Goal: Task Accomplishment & Management: Manage account settings

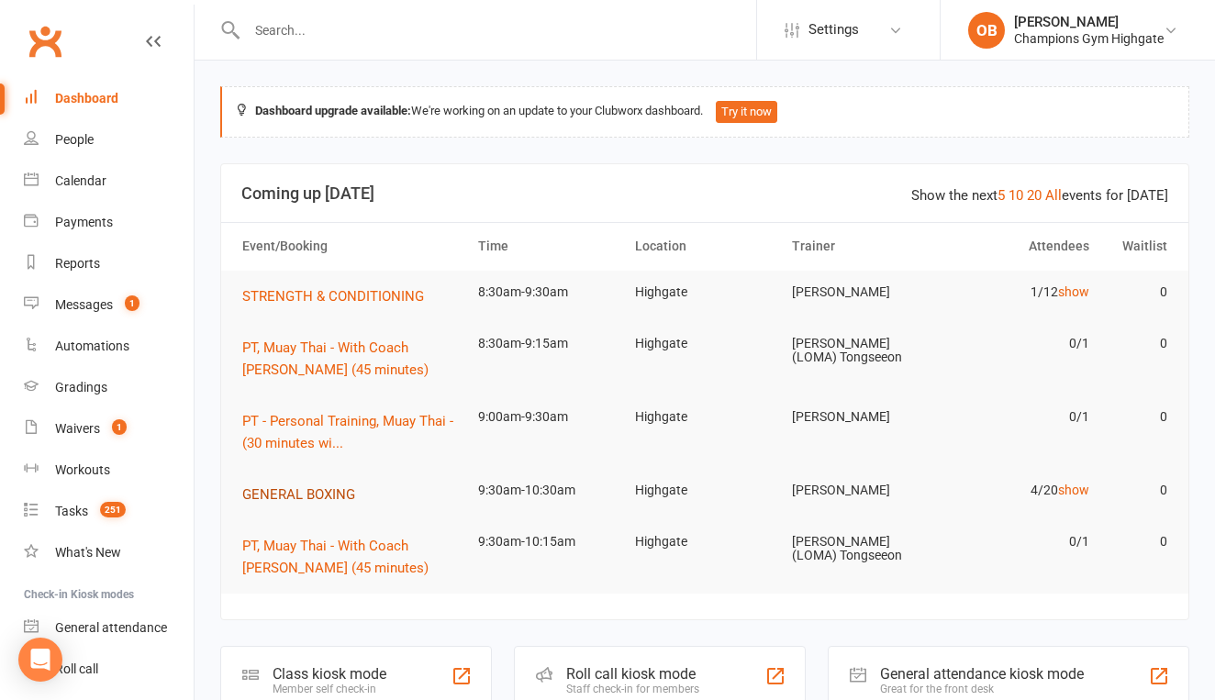
click at [293, 498] on span "GENERAL BOXING" at bounding box center [298, 494] width 113 height 17
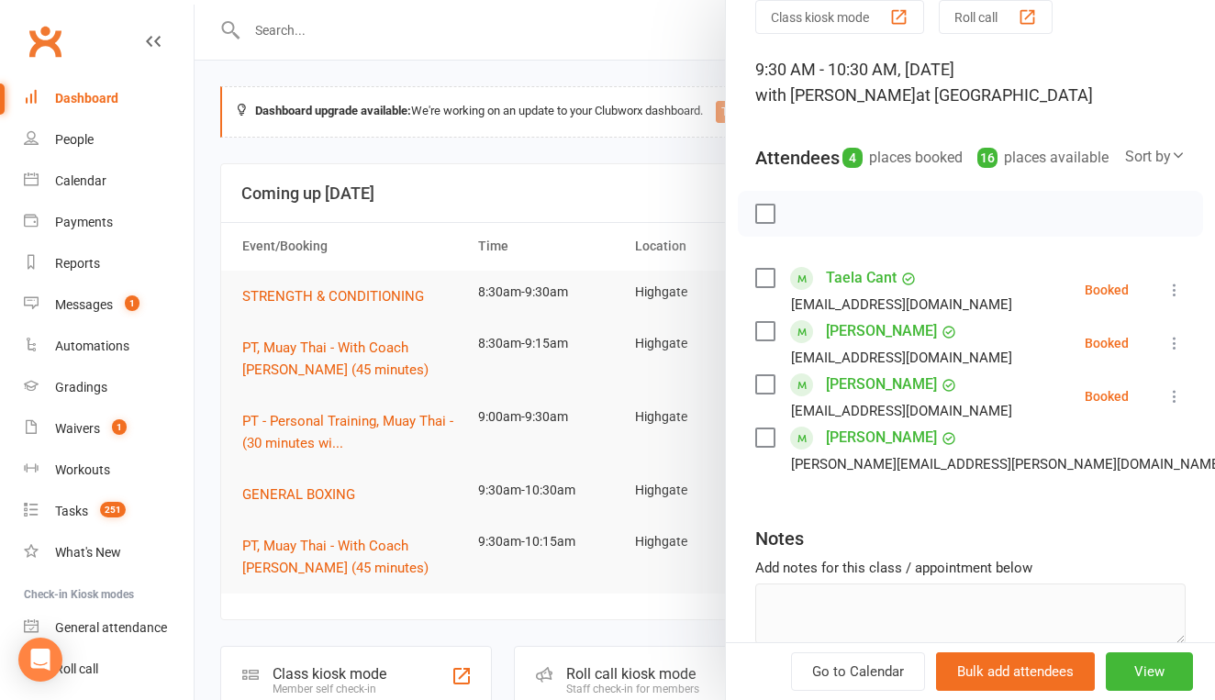
scroll to position [108, 0]
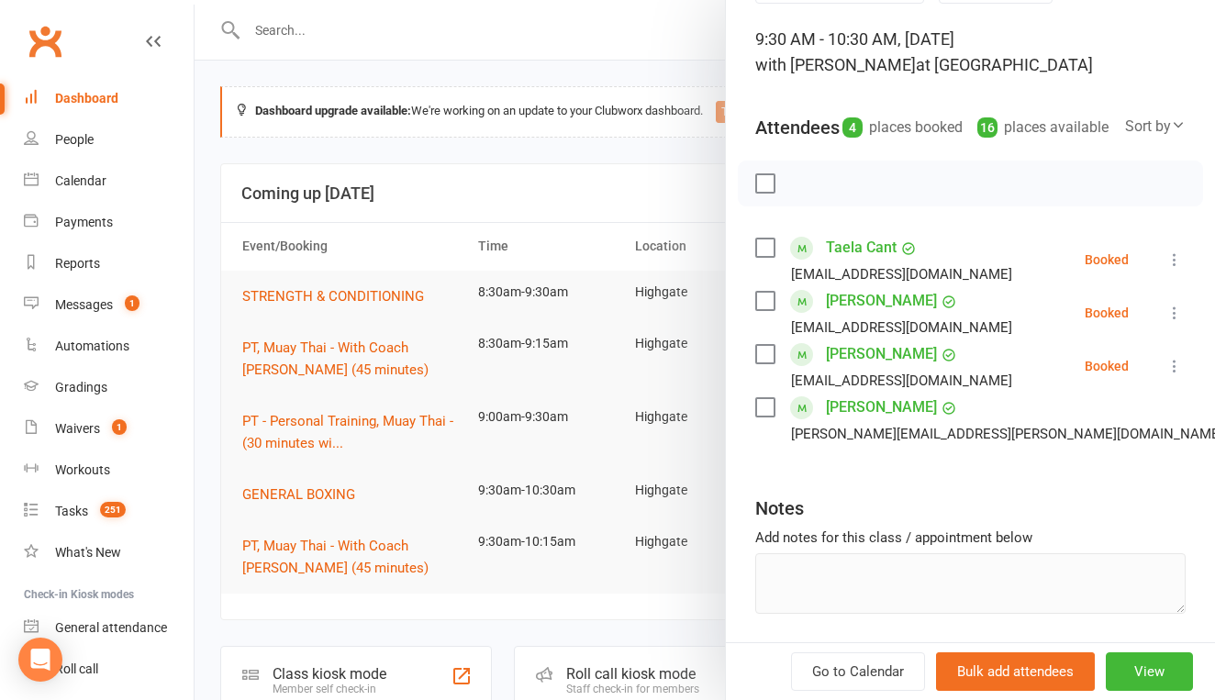
click at [861, 369] on link "[PERSON_NAME]" at bounding box center [881, 354] width 111 height 29
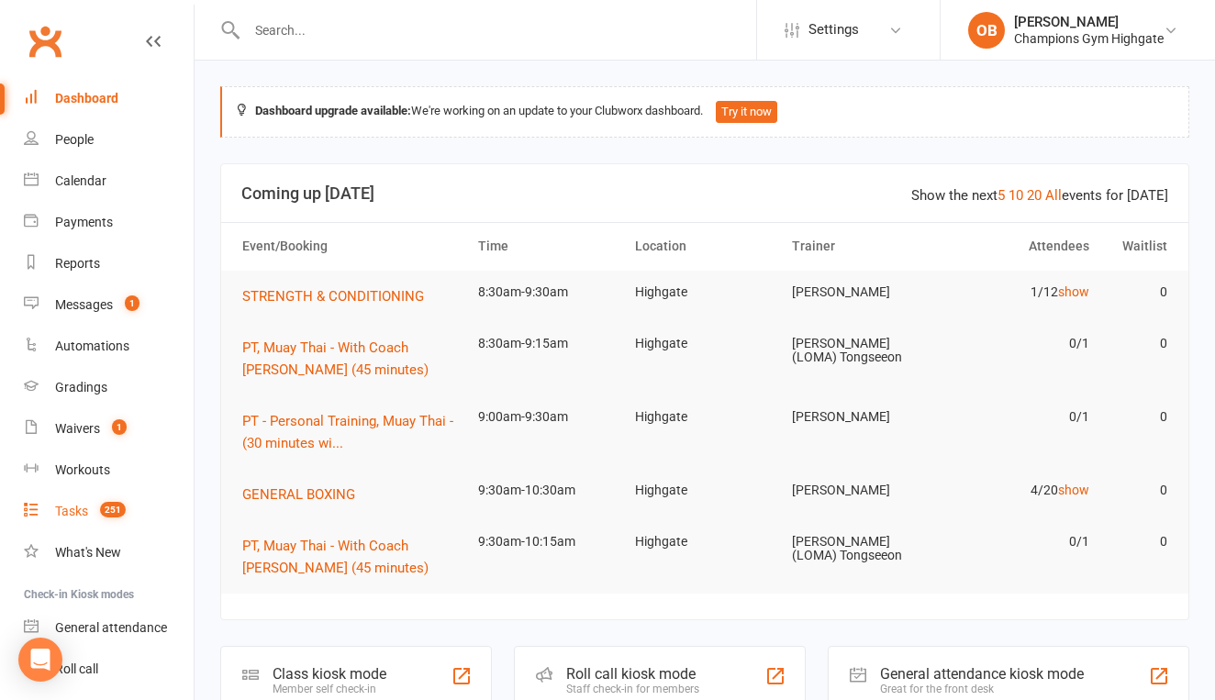
click at [77, 519] on link "Tasks 251" at bounding box center [109, 511] width 170 height 41
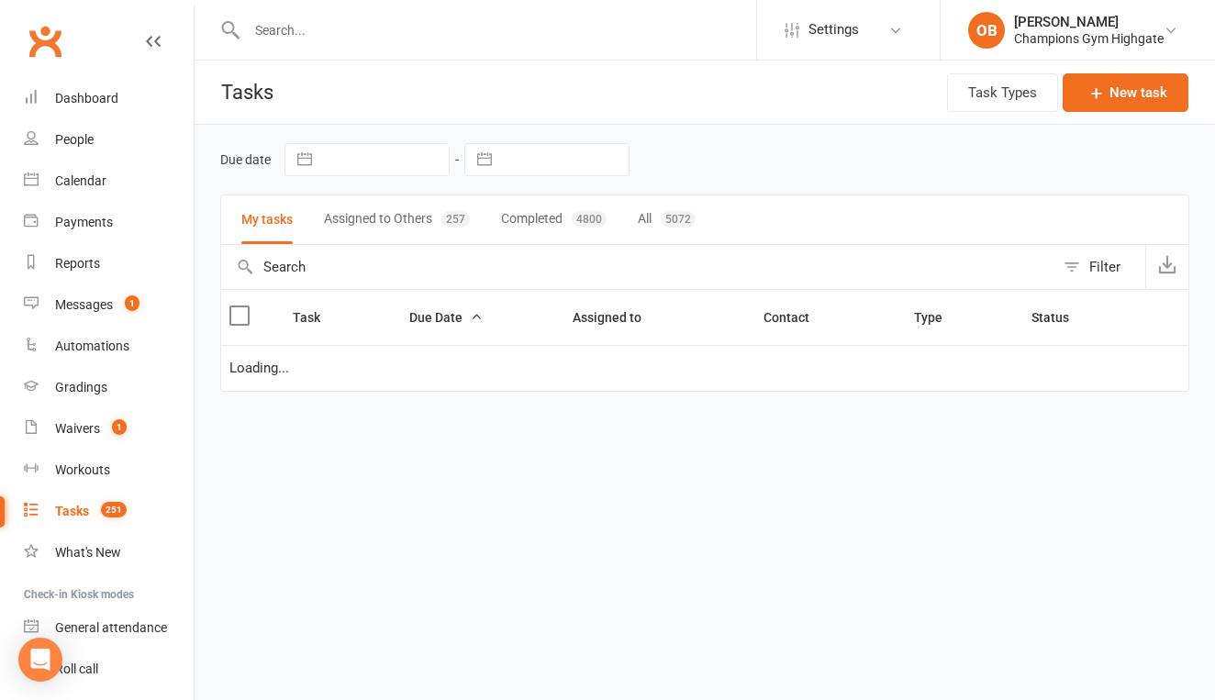
select select "waiting"
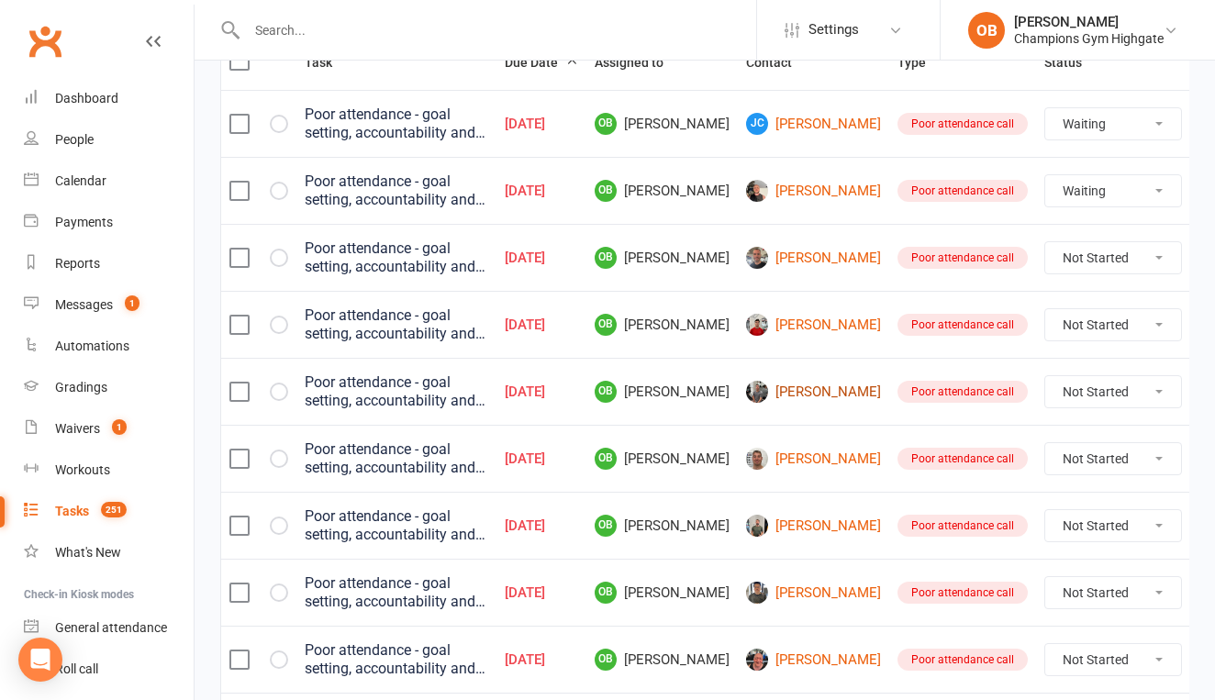
scroll to position [259, 0]
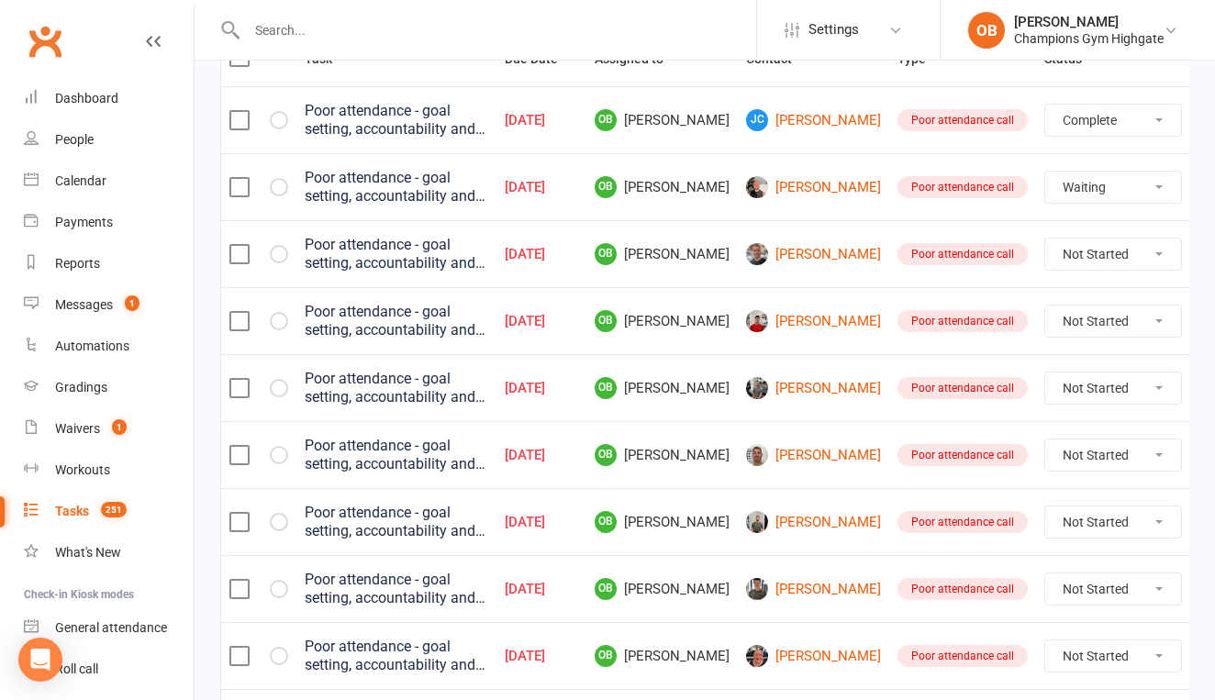
select select "waiting"
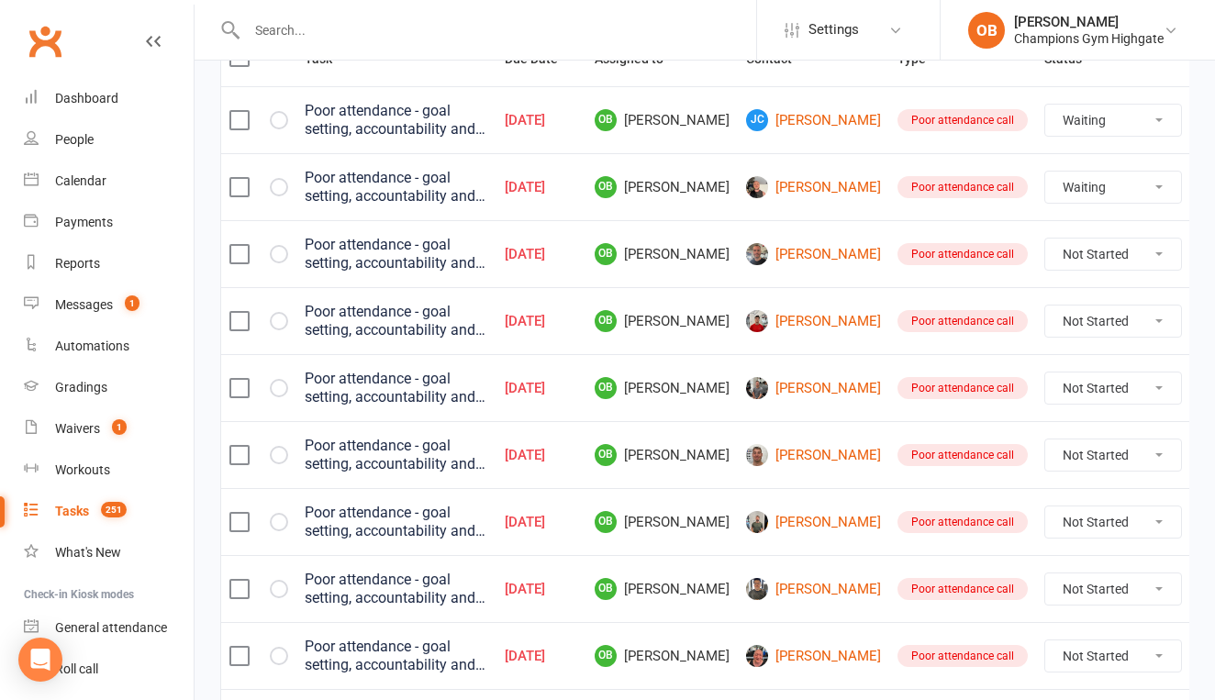
select select "waiting"
click at [1079, 140] on td "Not Started In Progress Waiting Complete" at bounding box center [1113, 119] width 154 height 67
select select "waiting"
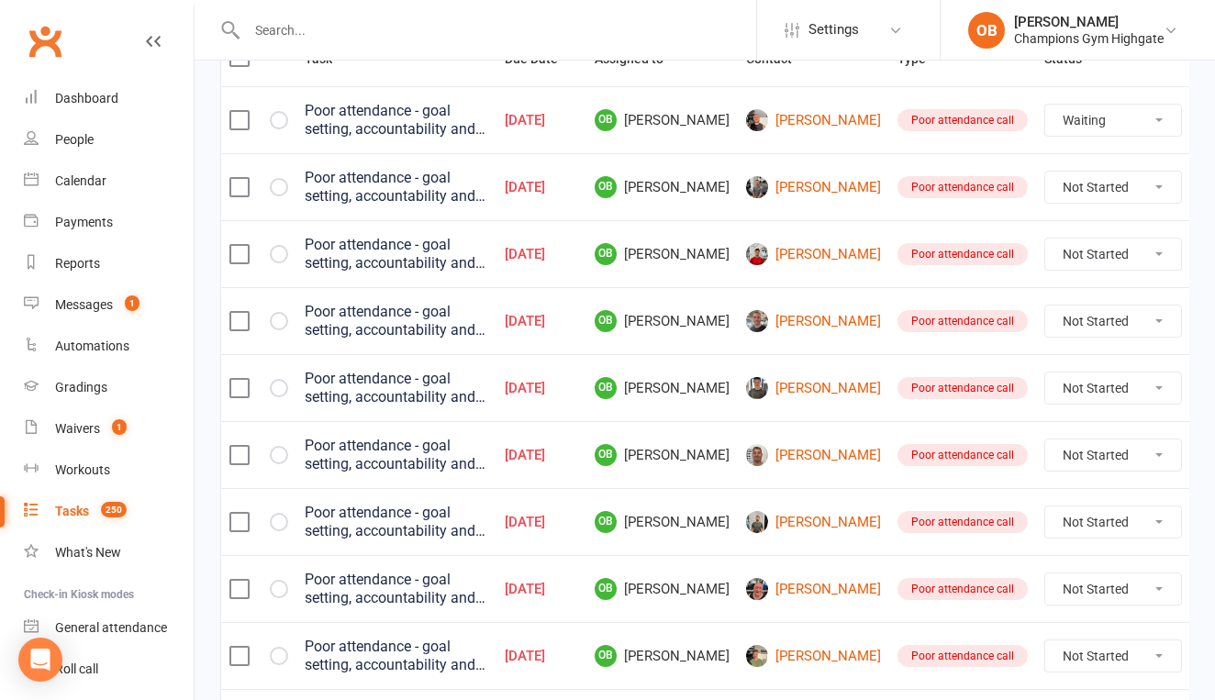
select select "waiting"
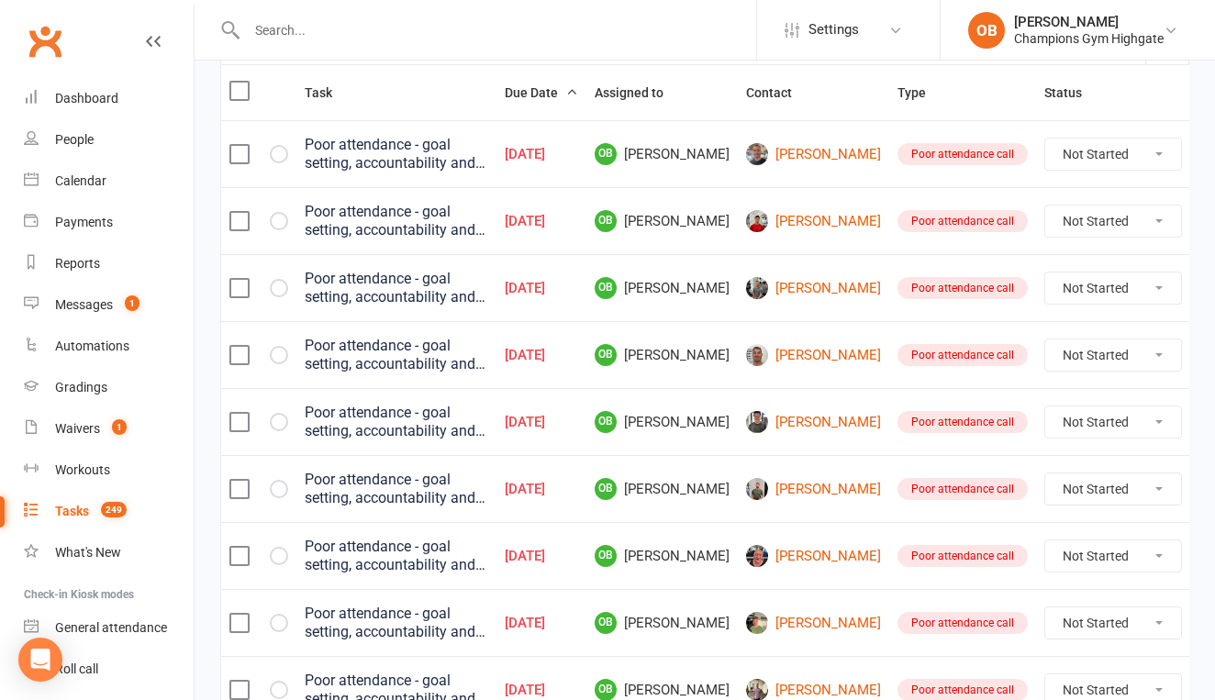
scroll to position [225, 0]
click at [816, 165] on link "[PERSON_NAME]" at bounding box center [813, 154] width 135 height 22
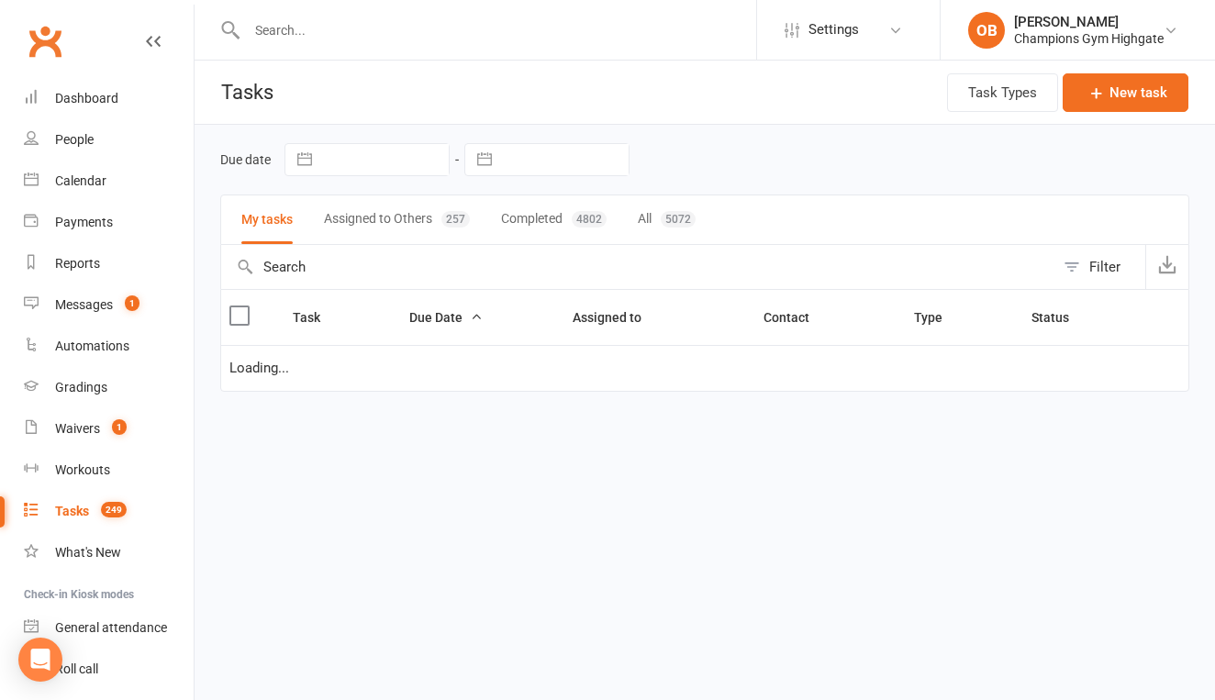
select select "waiting"
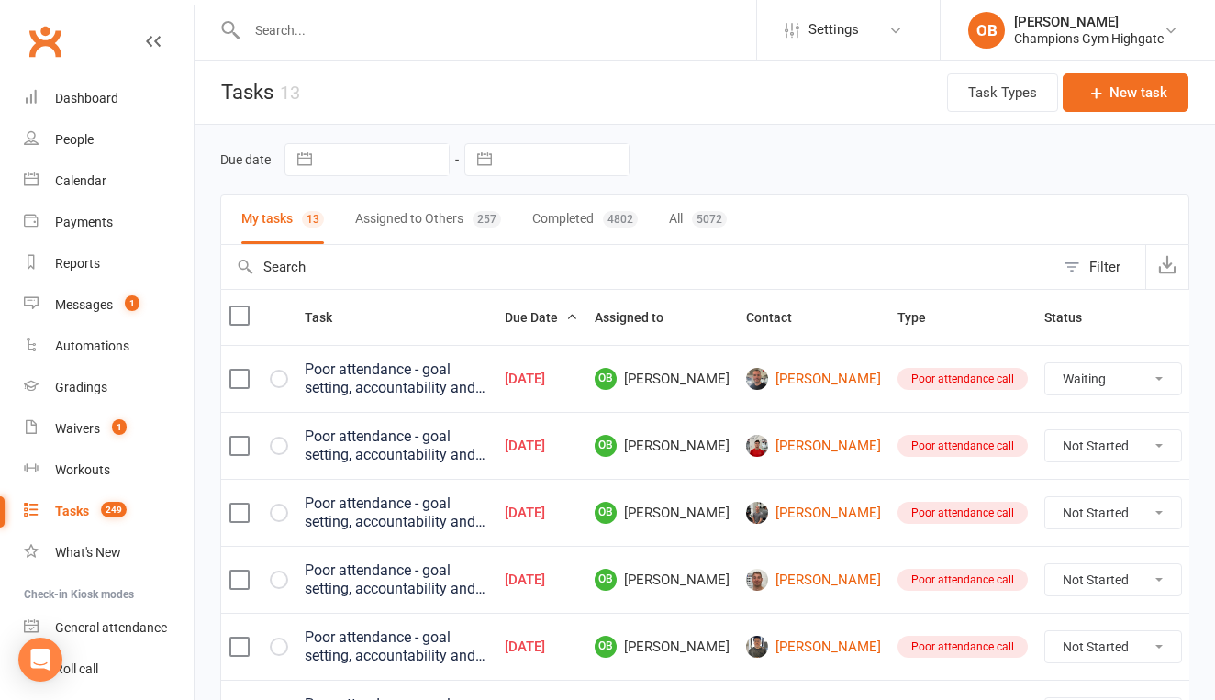
select select "unstarted"
select select "waiting"
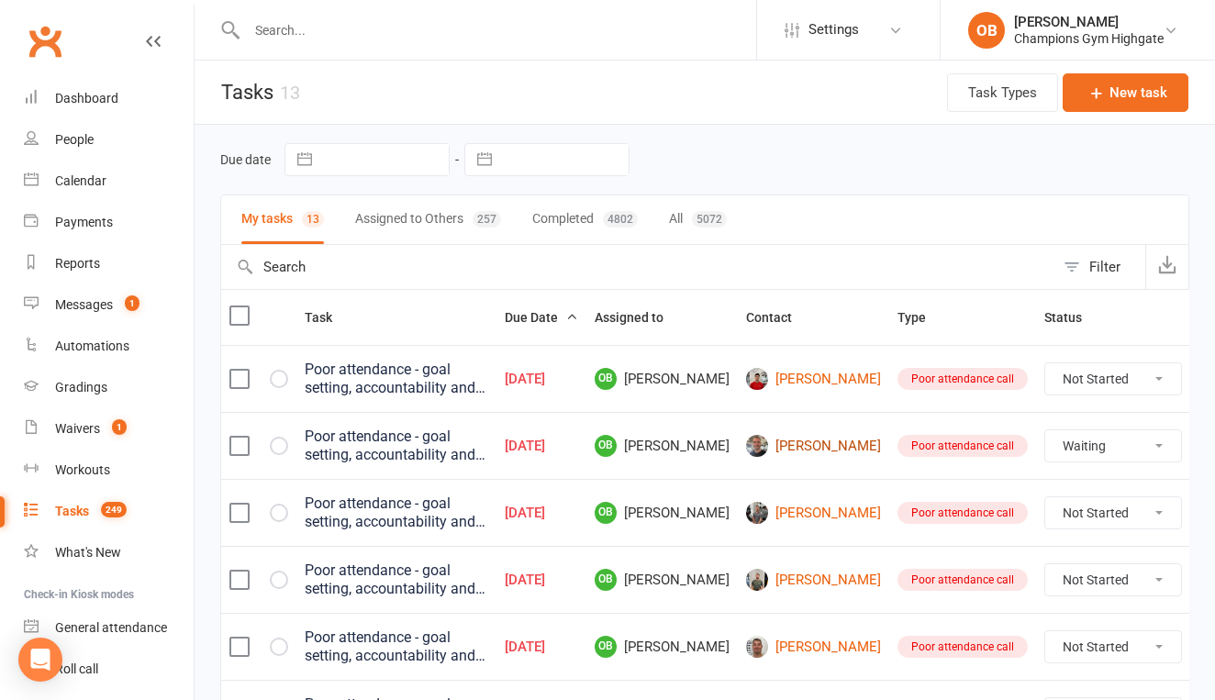
click at [800, 446] on link "[PERSON_NAME]" at bounding box center [813, 446] width 135 height 22
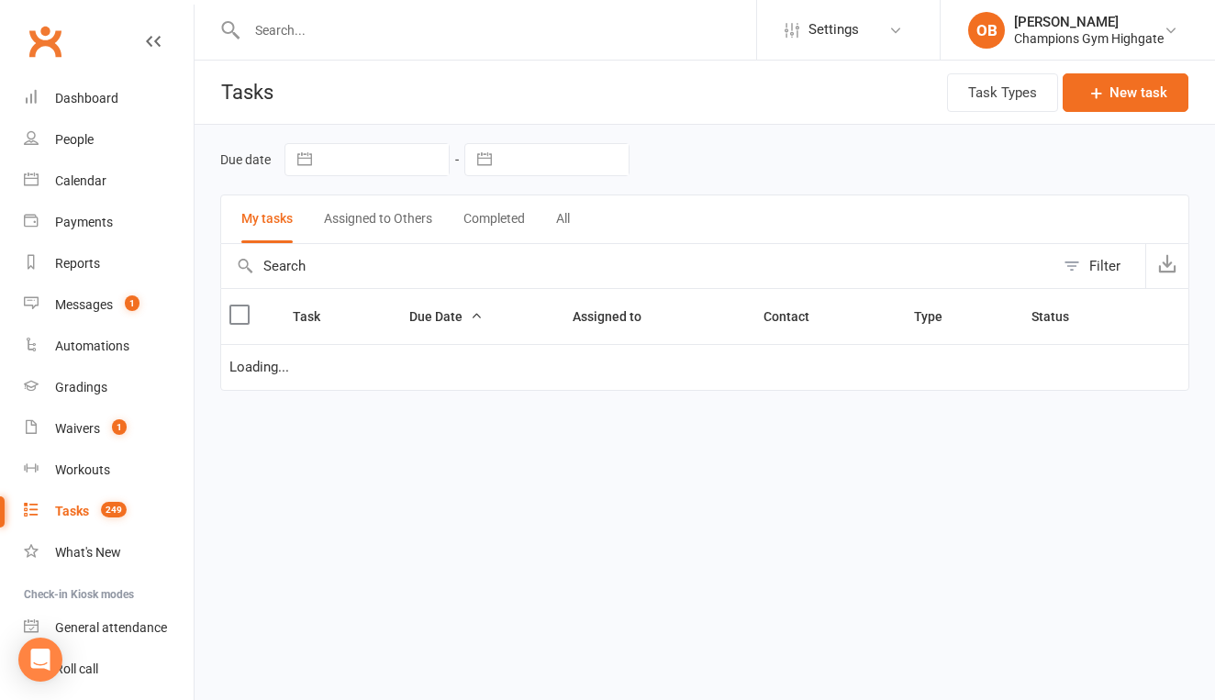
select select "waiting"
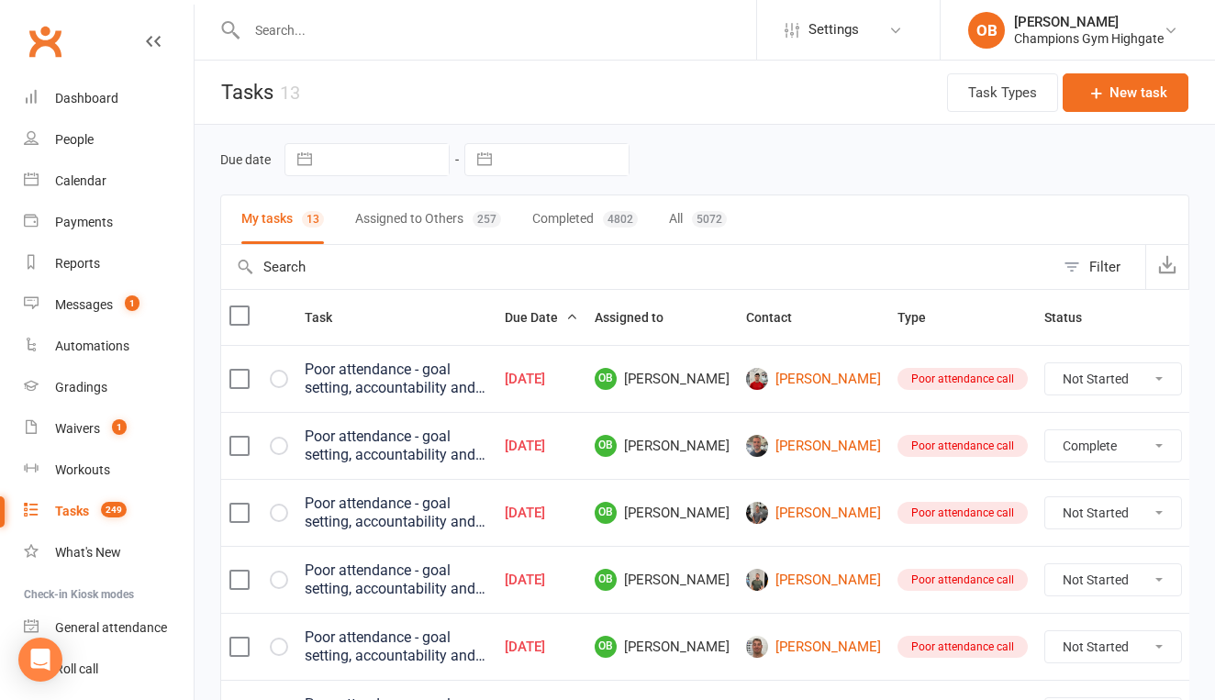
select select "waiting"
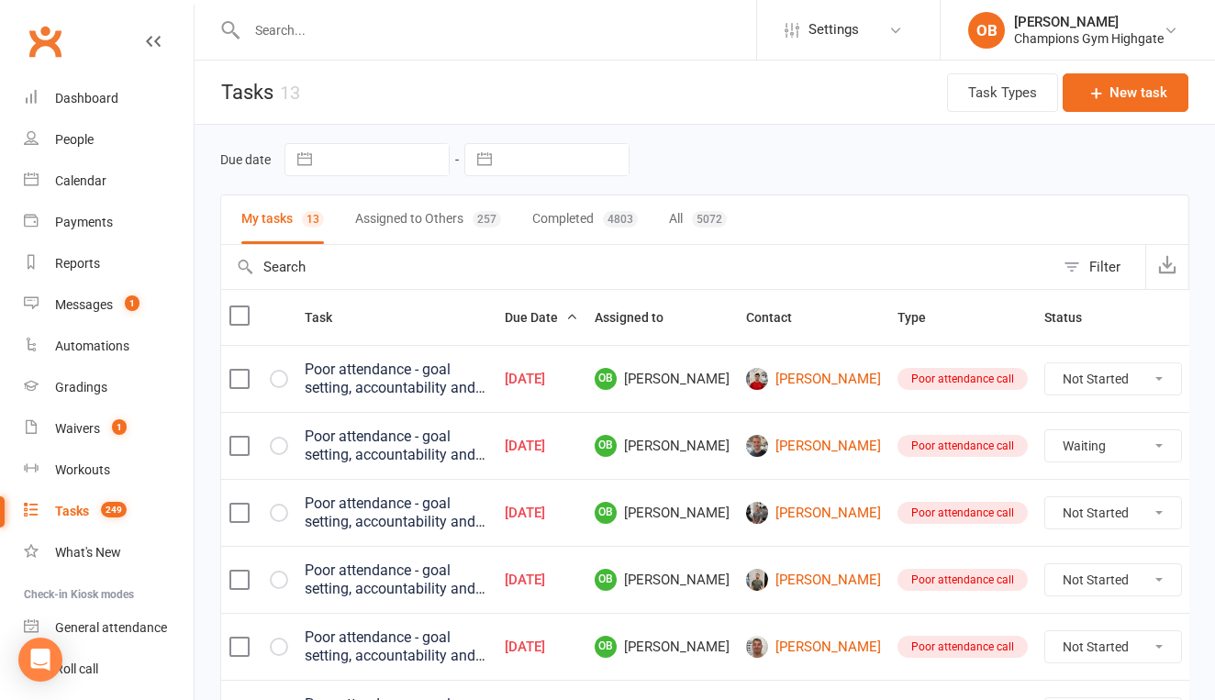
select select "waiting"
select select "unstarted"
select select "waiting"
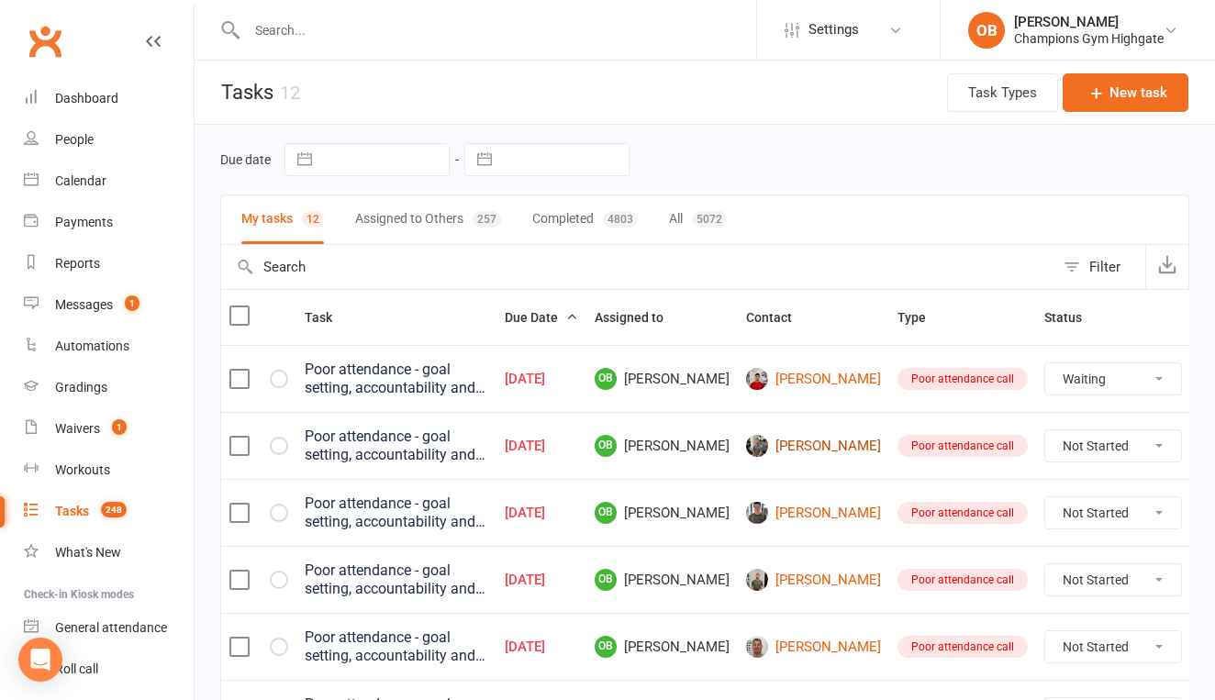
click at [807, 457] on link "[PERSON_NAME]" at bounding box center [813, 446] width 135 height 22
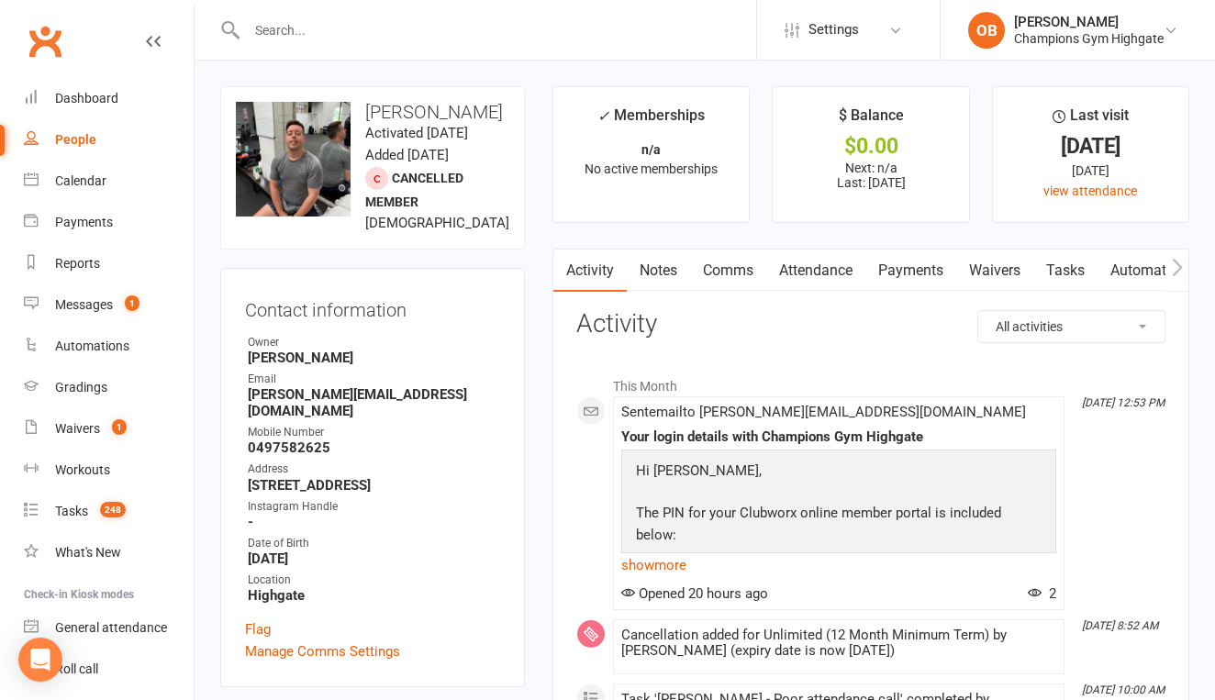
click at [649, 260] on link "Notes" at bounding box center [658, 271] width 63 height 42
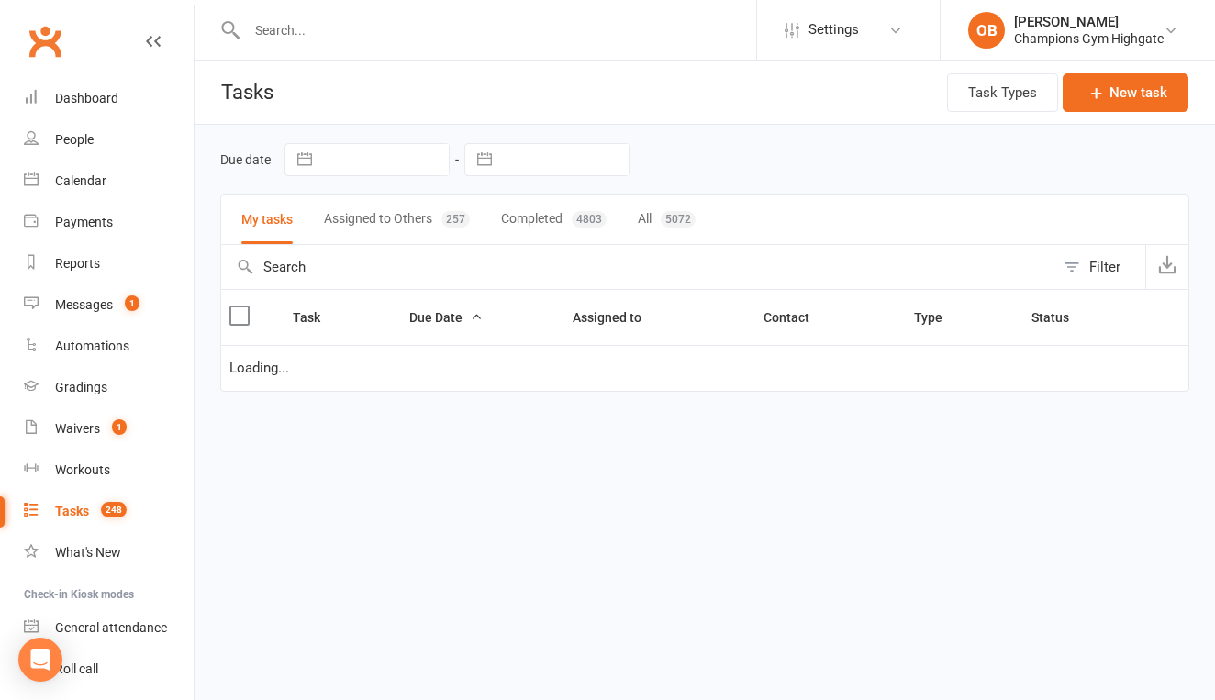
select select "waiting"
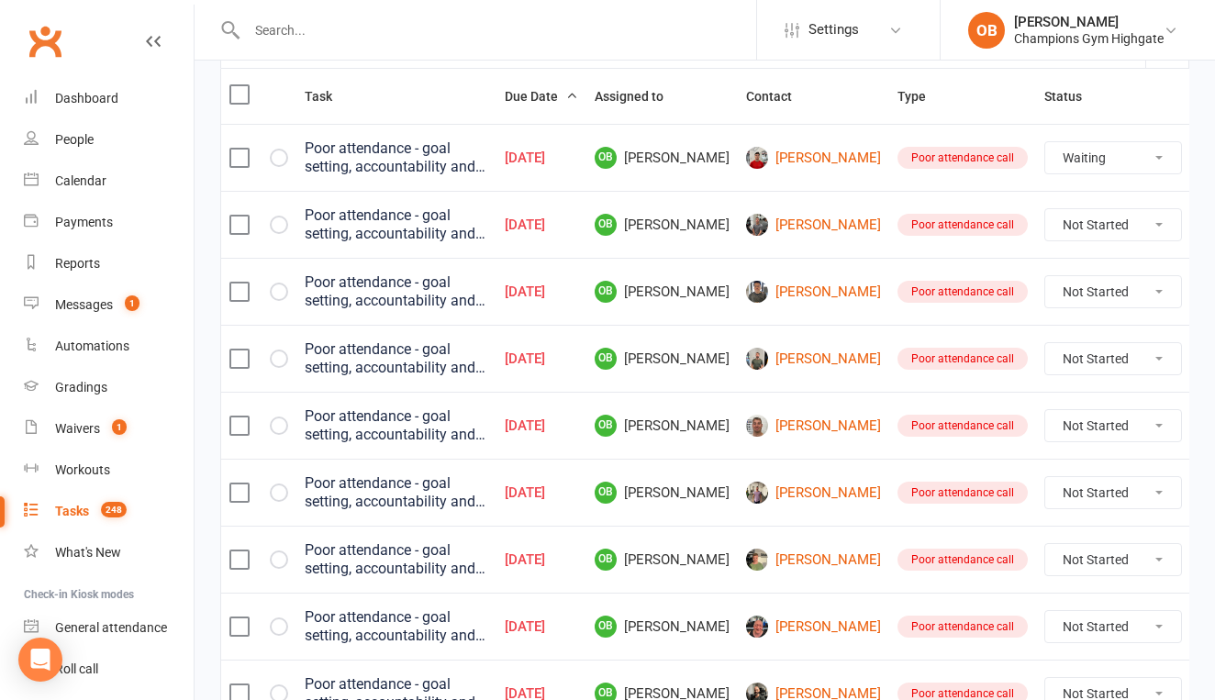
scroll to position [222, 0]
select select "unstarted"
select select "waiting"
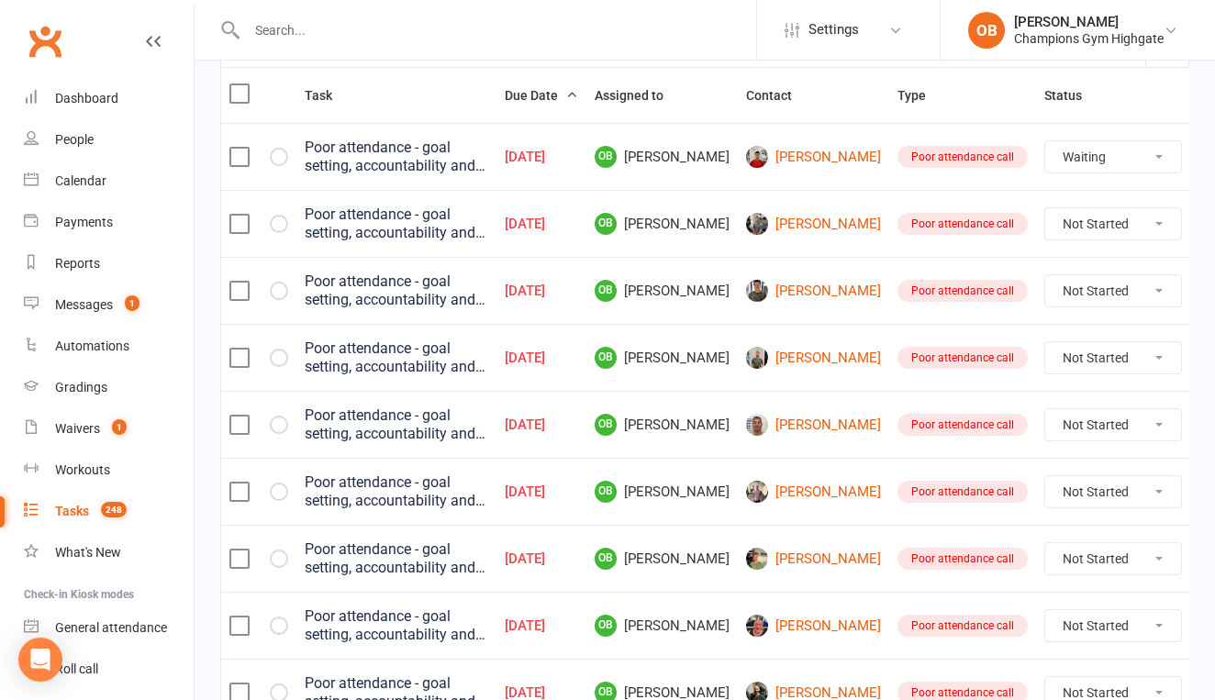
select select "waiting"
click at [793, 290] on link "[PERSON_NAME]" at bounding box center [813, 291] width 135 height 22
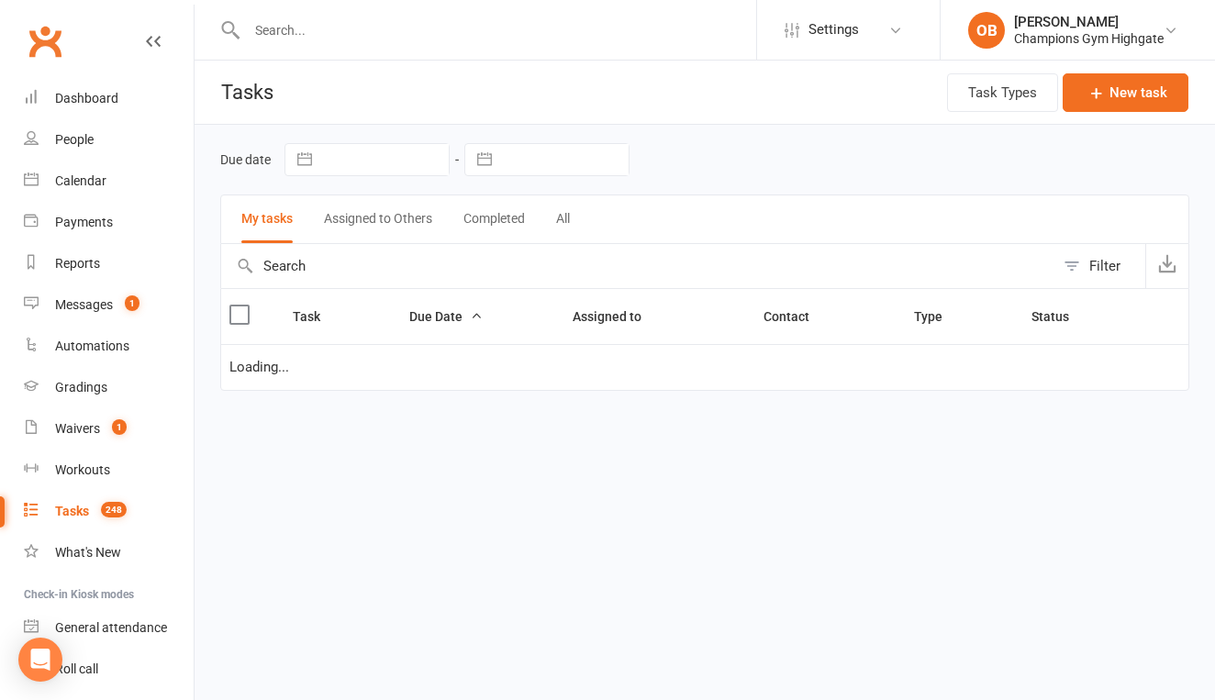
select select "waiting"
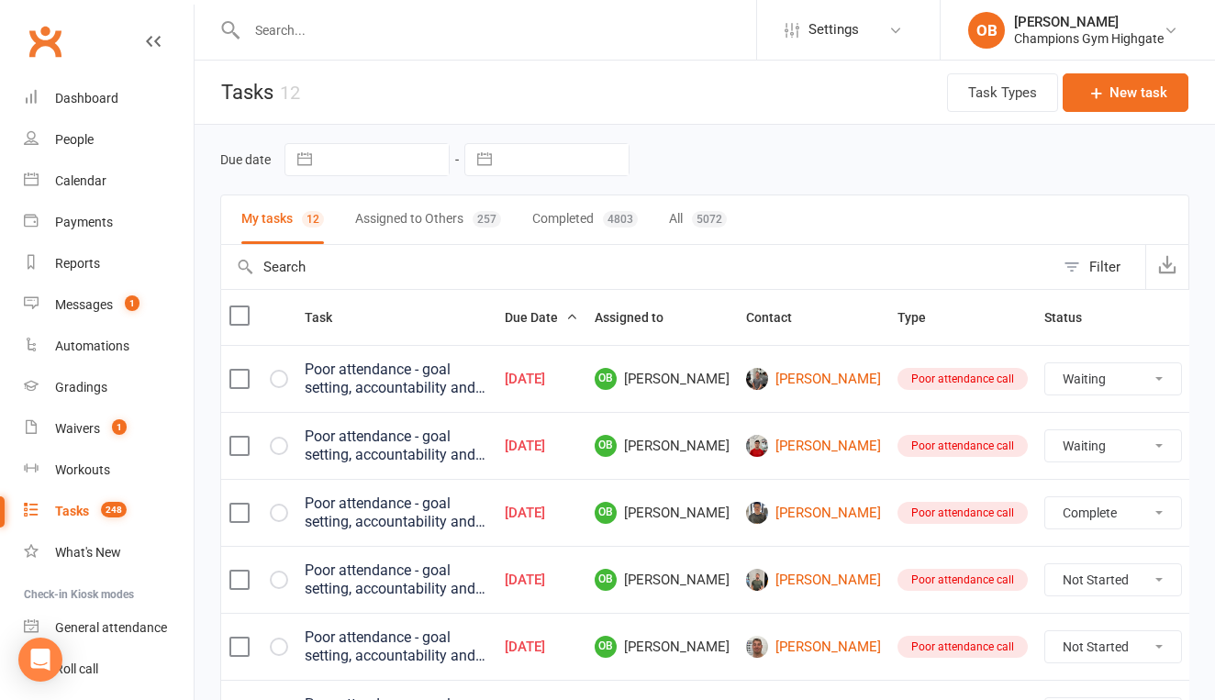
select select "unstarted"
select select "waiting"
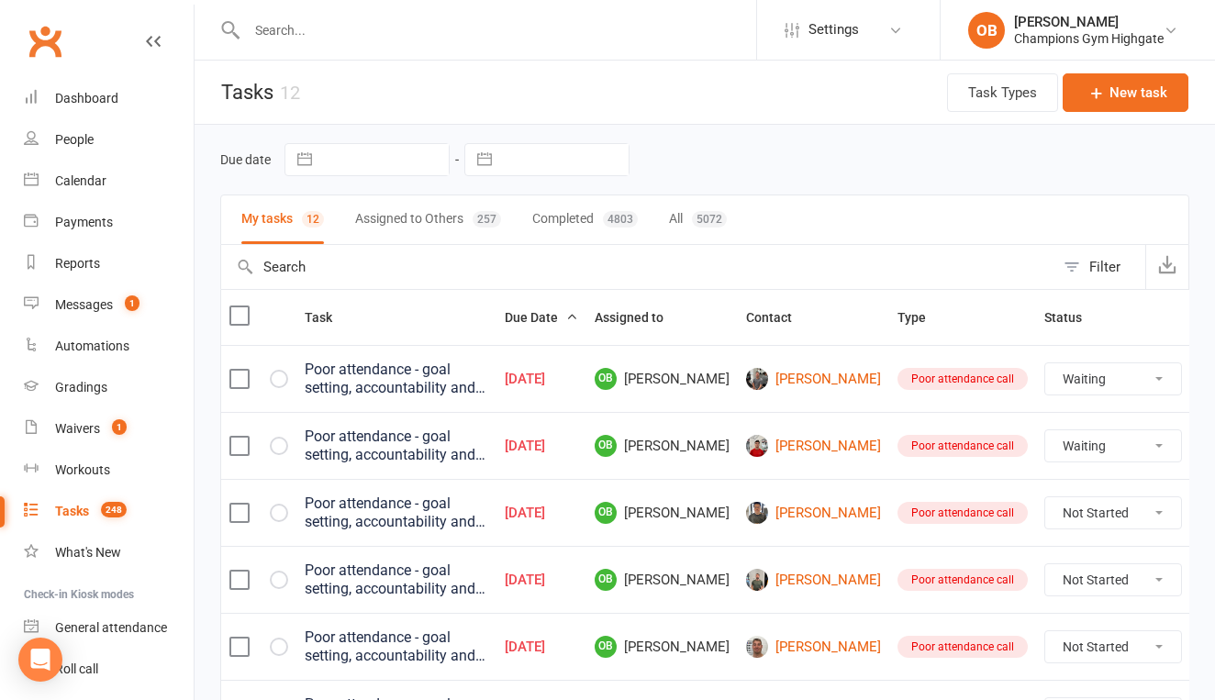
select select "waiting"
click at [802, 507] on link "[PERSON_NAME]" at bounding box center [813, 513] width 135 height 22
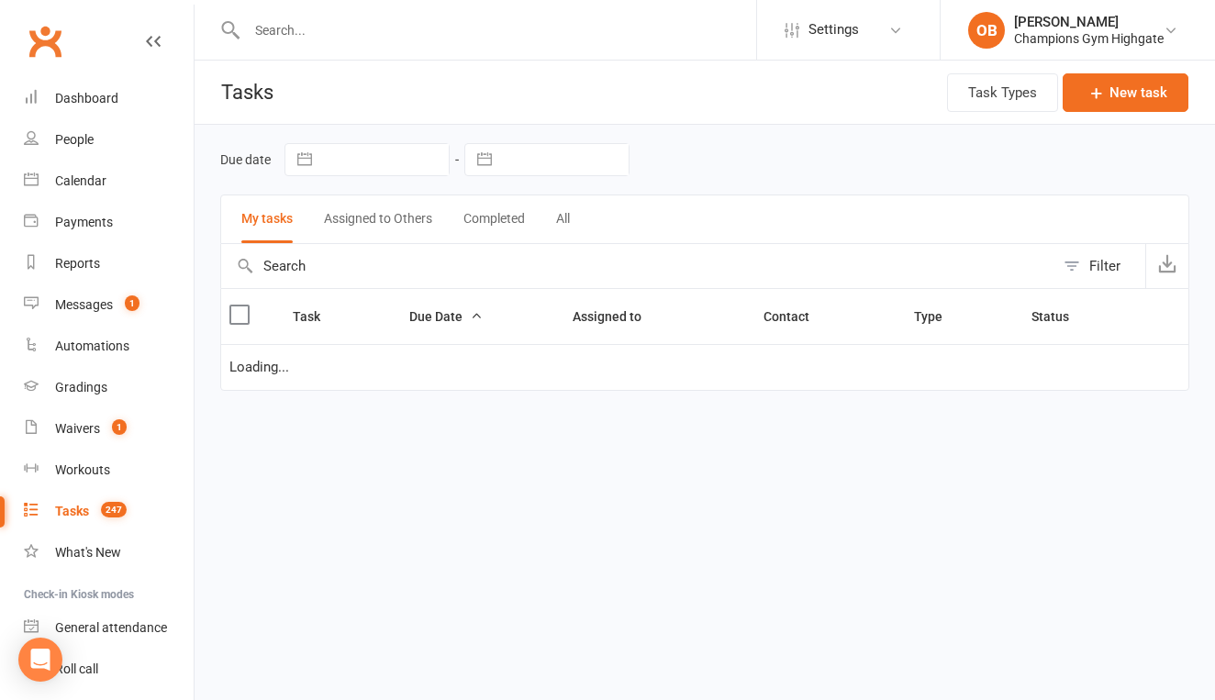
select select "waiting"
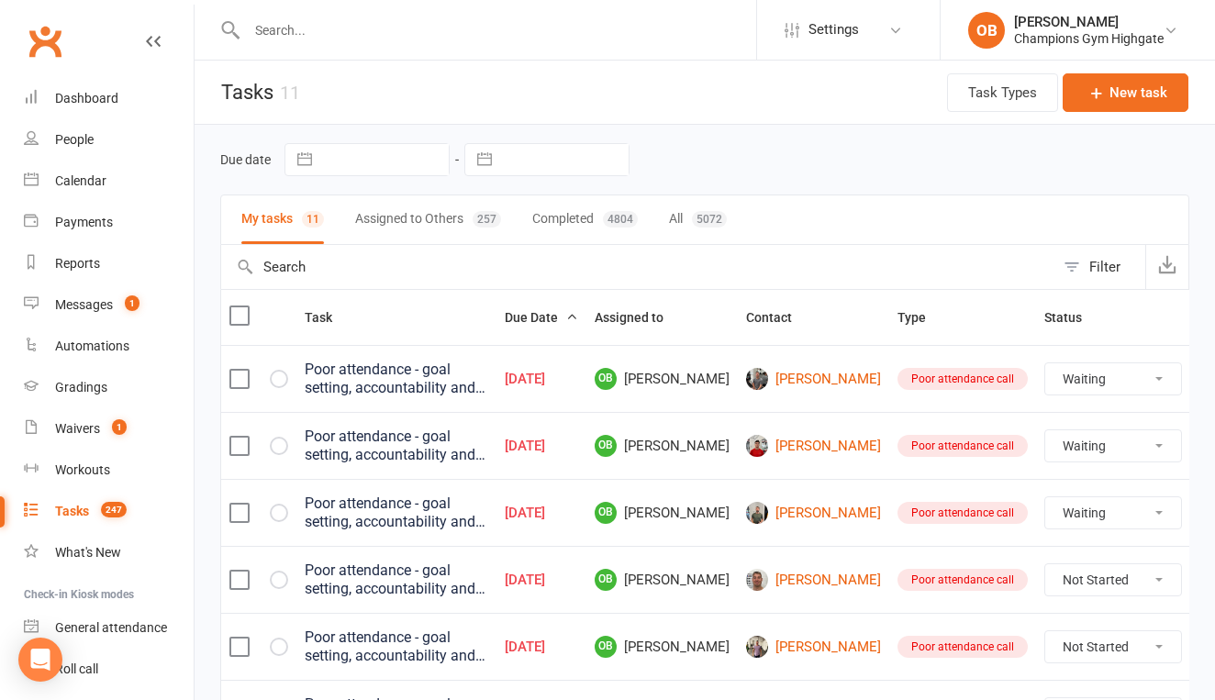
select select "unstarted"
select select "waiting"
drag, startPoint x: 1062, startPoint y: 518, endPoint x: 810, endPoint y: 581, distance: 259.0
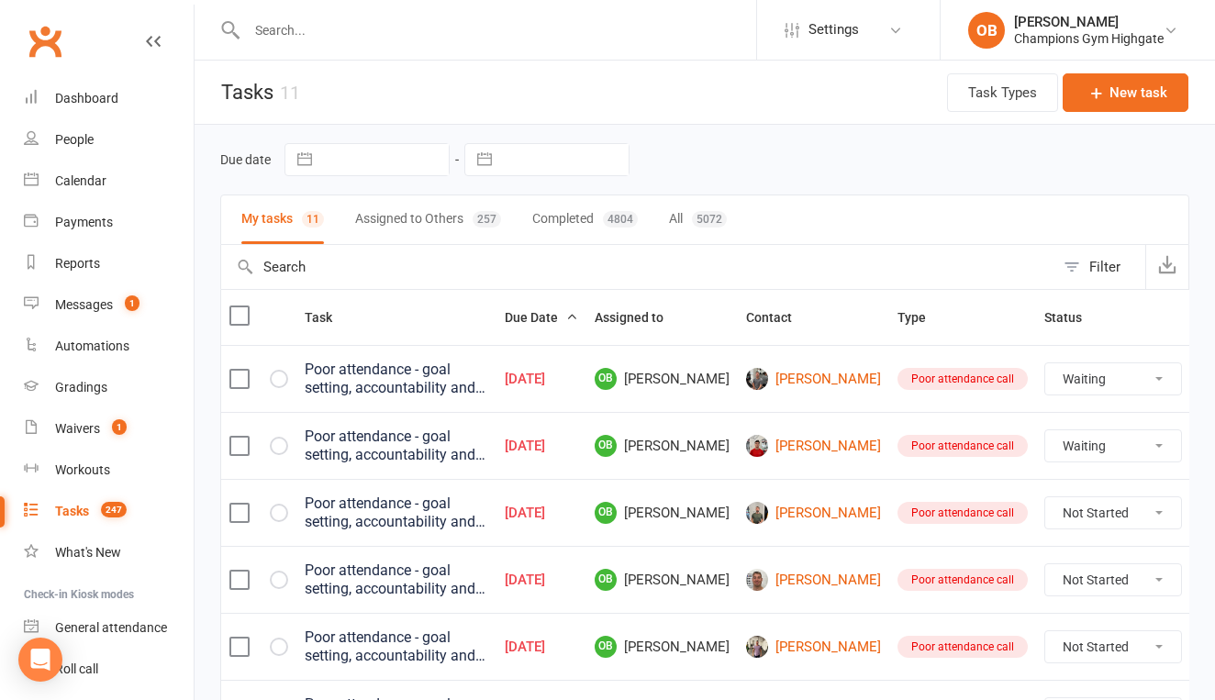
click at [807, 581] on link "[PERSON_NAME]" at bounding box center [813, 580] width 135 height 22
select select "waiting"
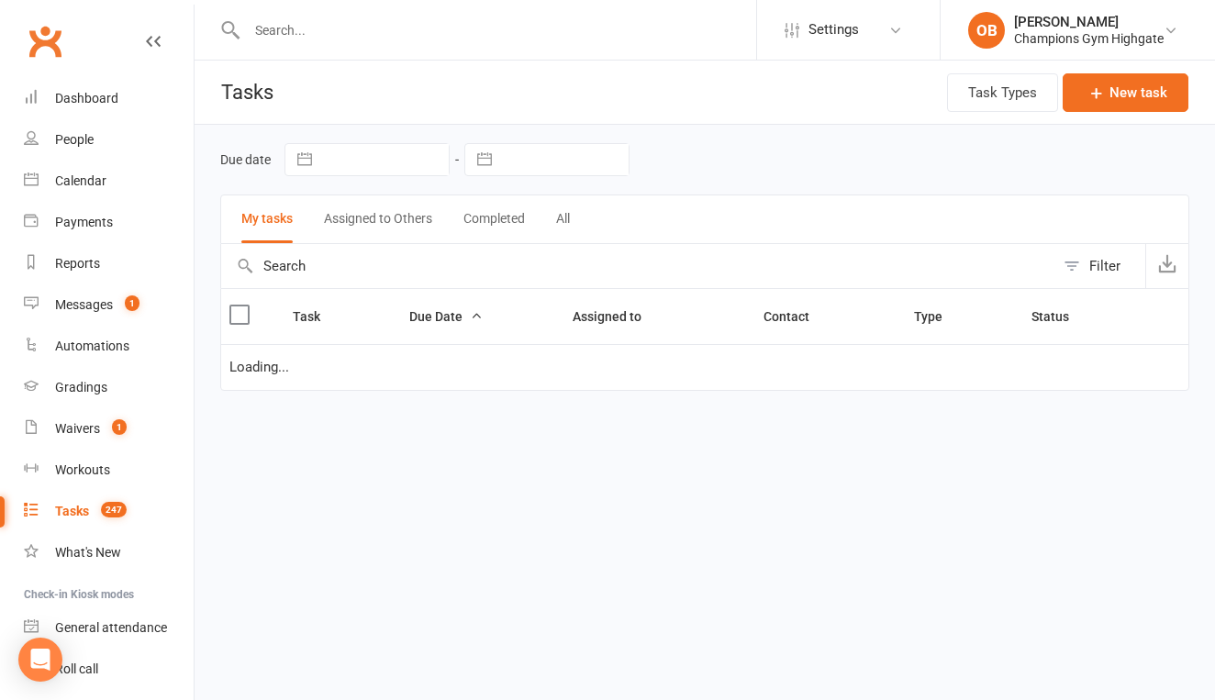
select select "waiting"
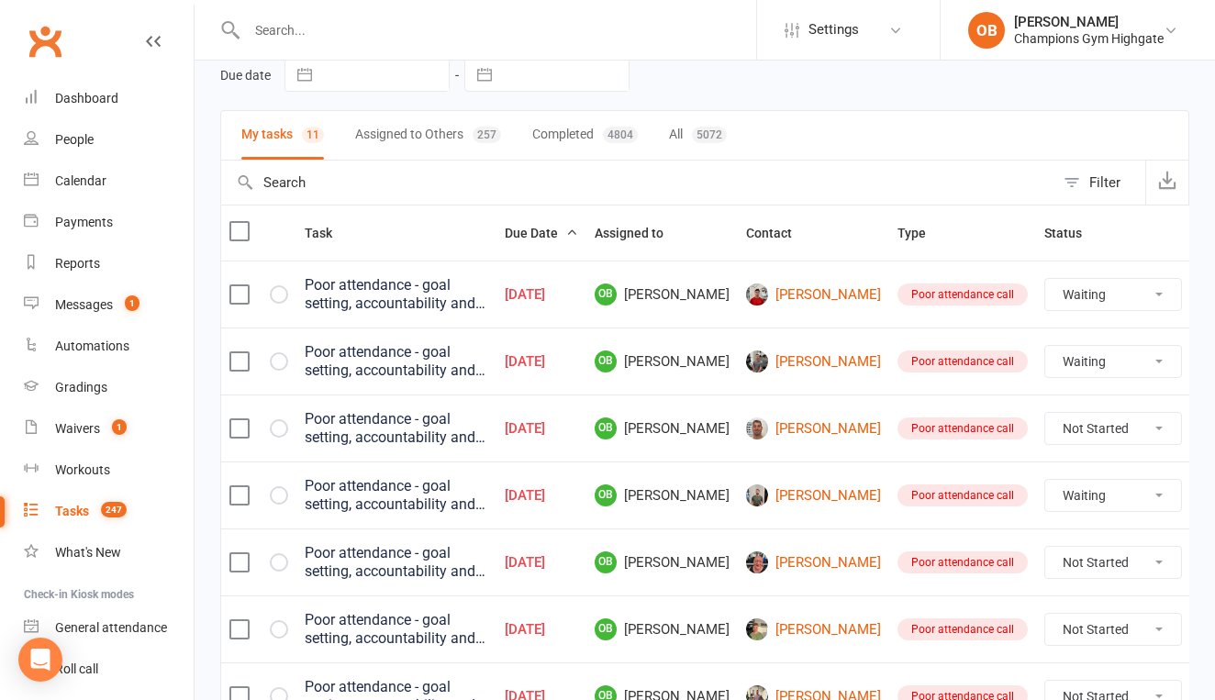
scroll to position [94, 0]
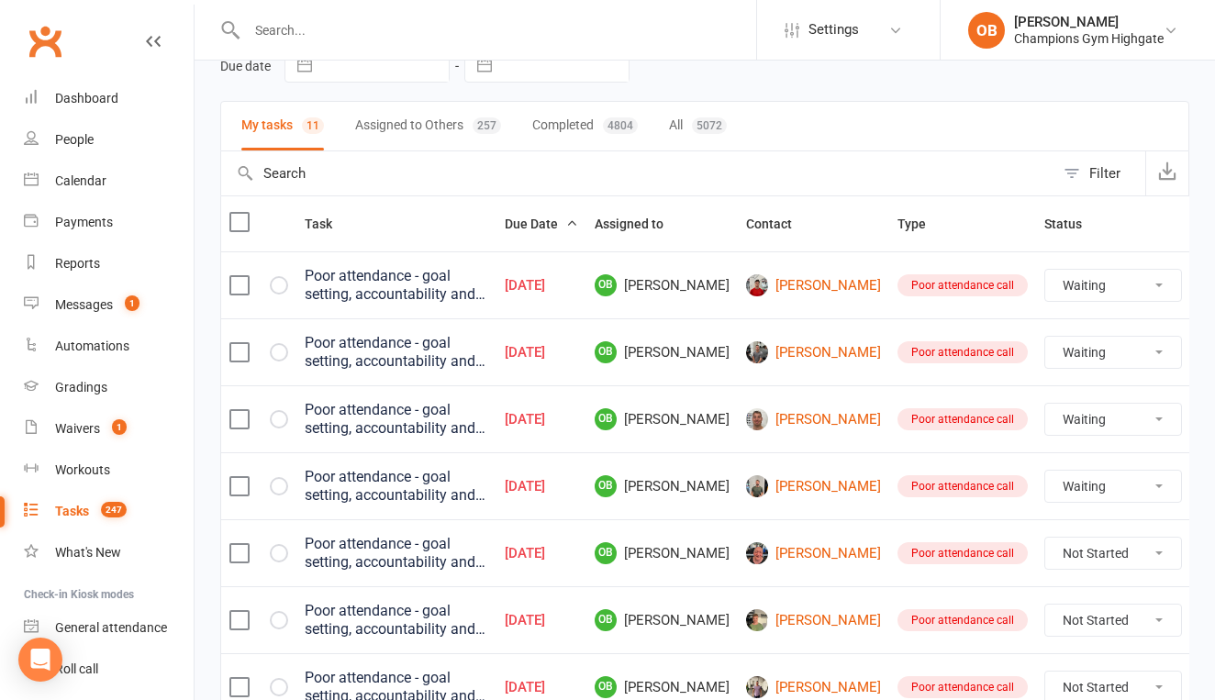
select select "unstarted"
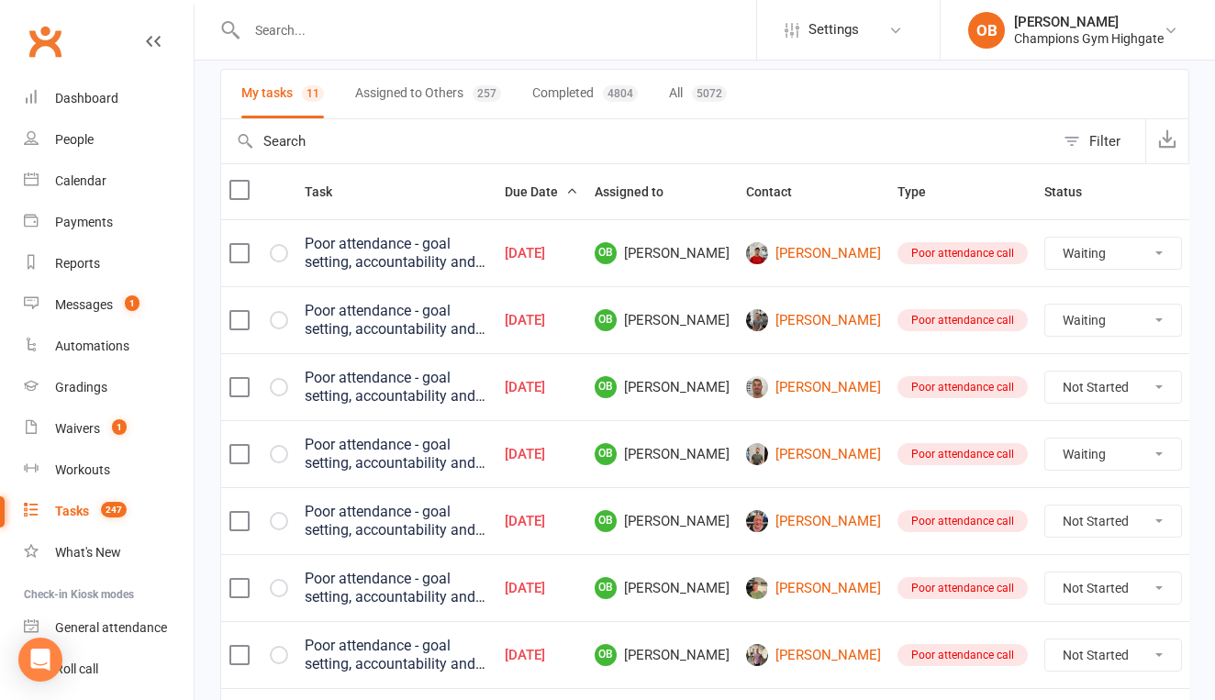
select select "waiting"
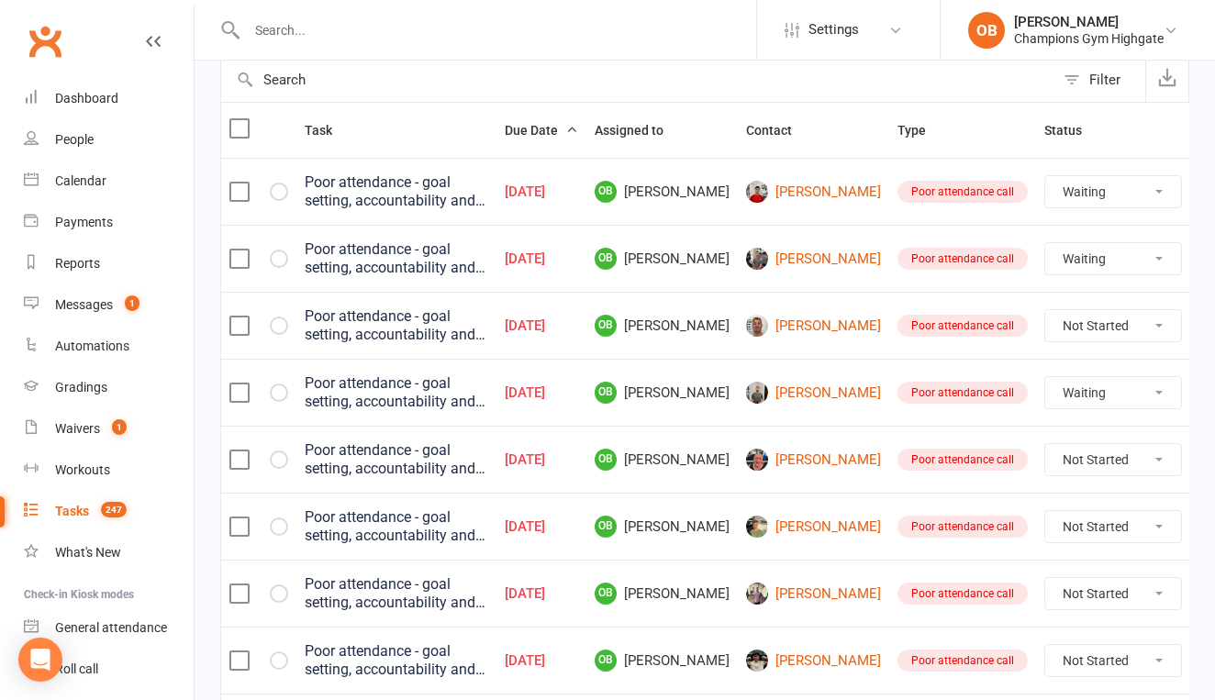
scroll to position [205, 0]
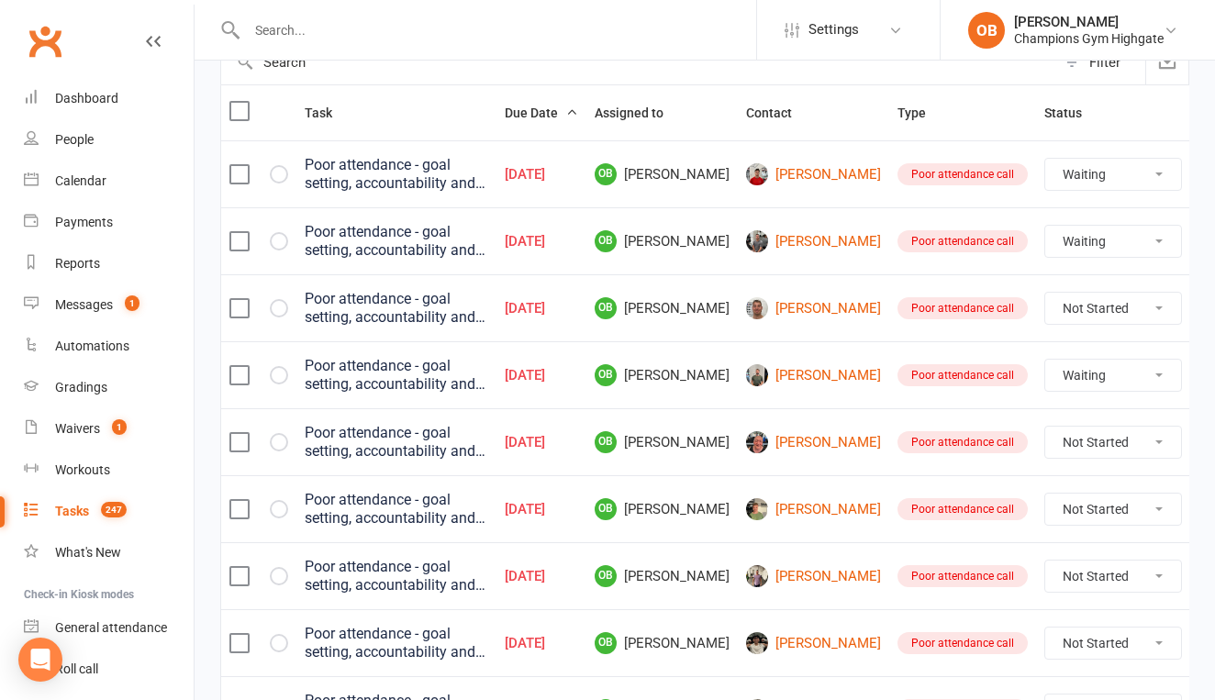
select select "waiting"
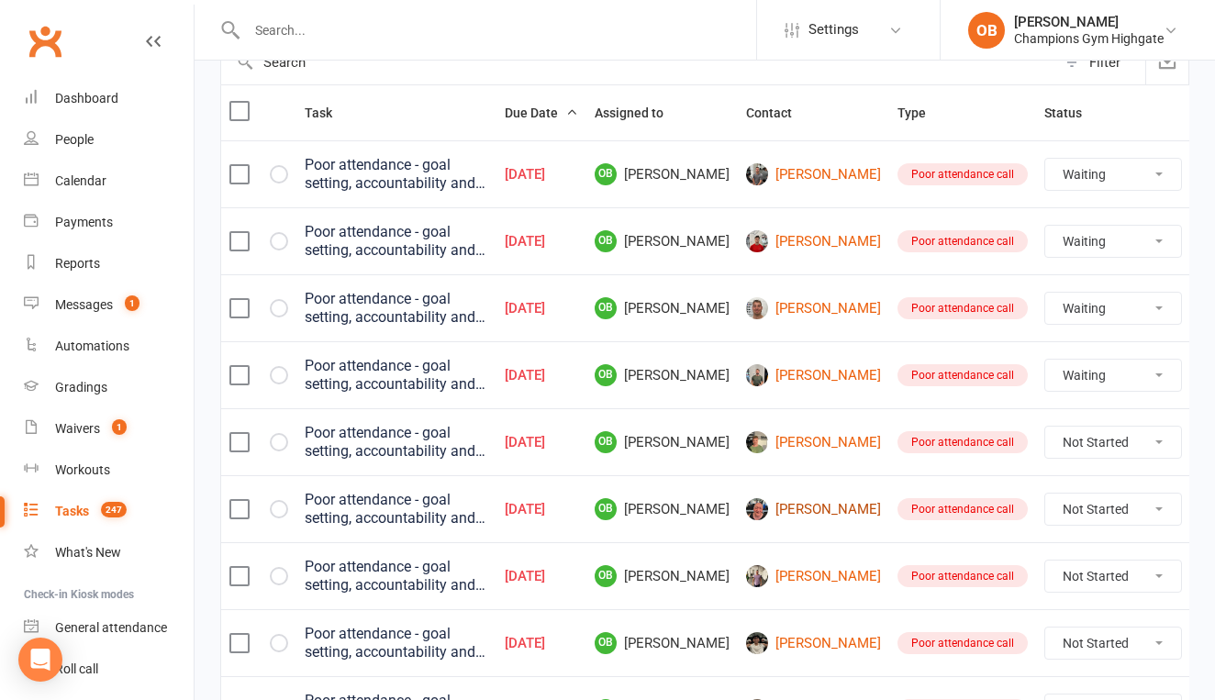
click at [798, 511] on link "[PERSON_NAME]" at bounding box center [813, 509] width 135 height 22
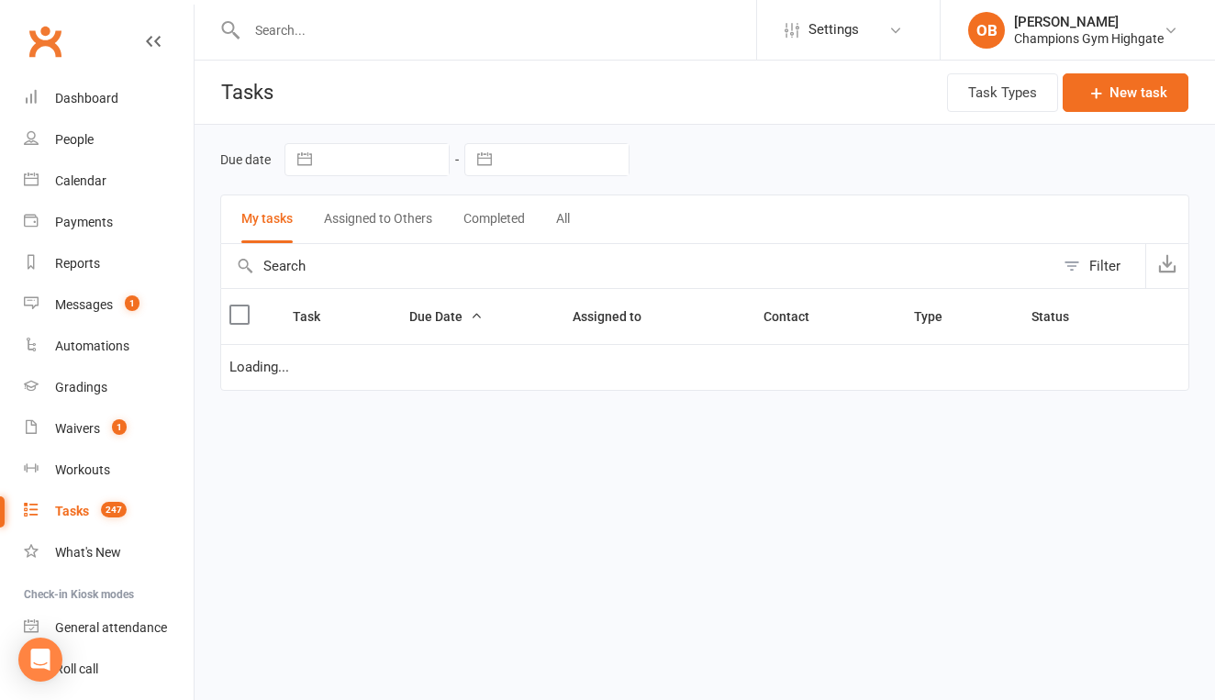
select select "waiting"
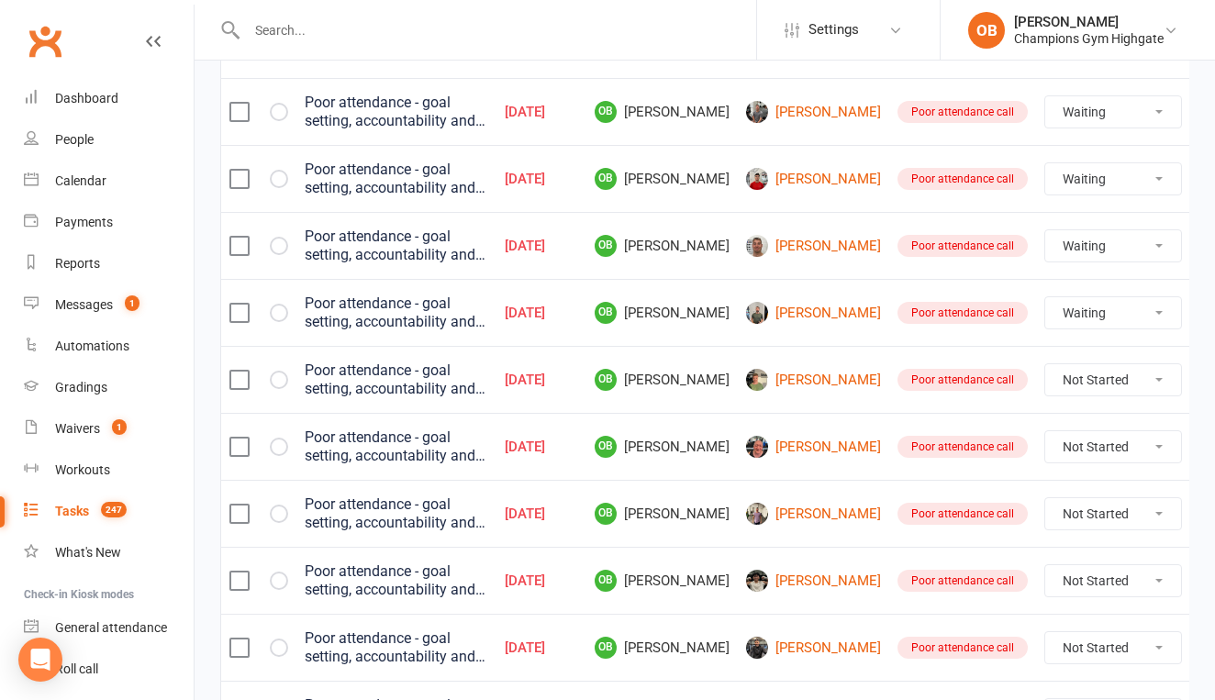
scroll to position [273, 0]
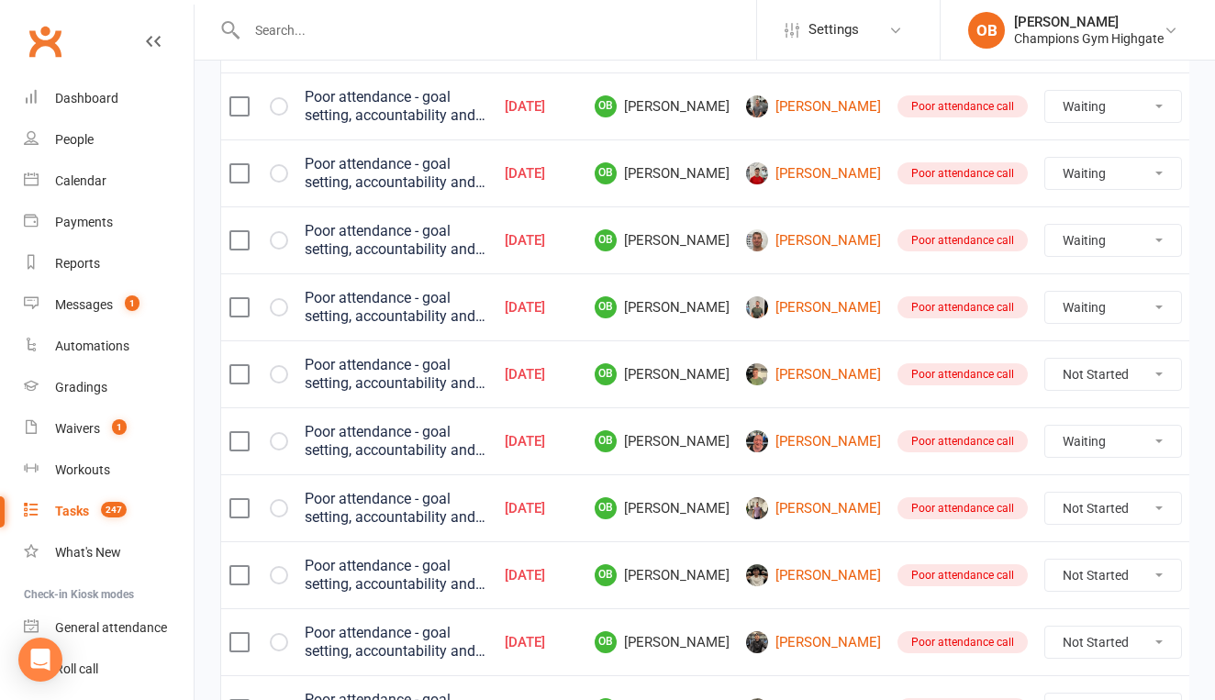
select select "unstarted"
select select "waiting"
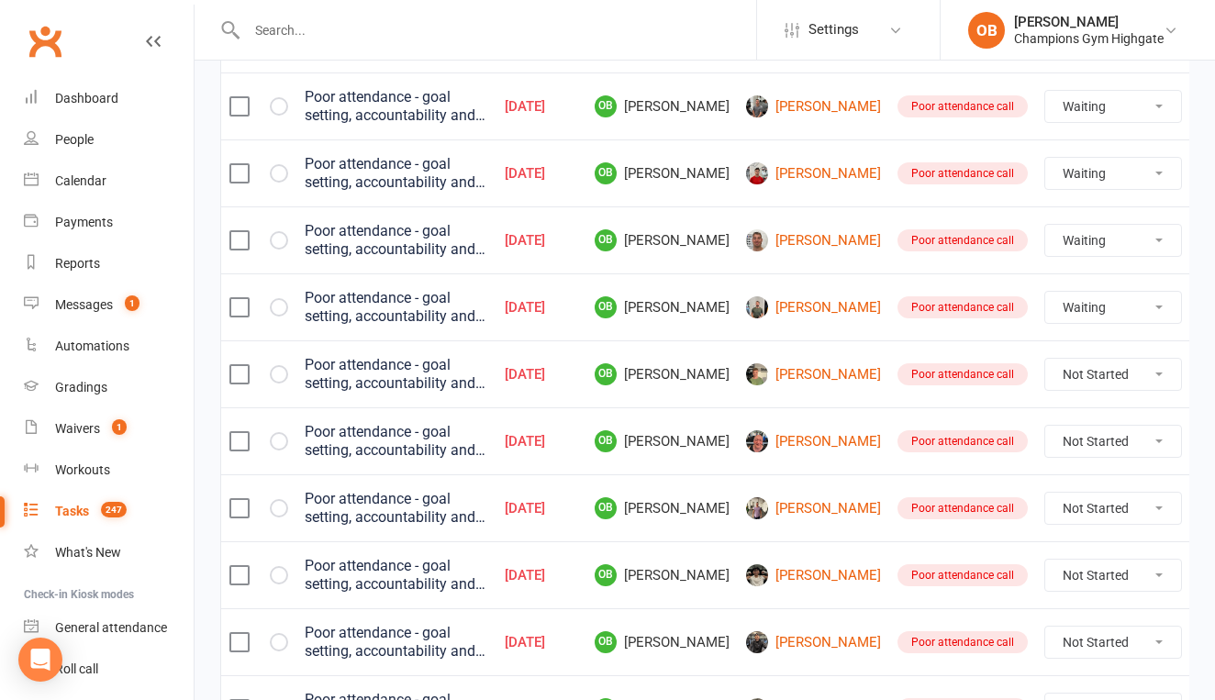
select select "waiting"
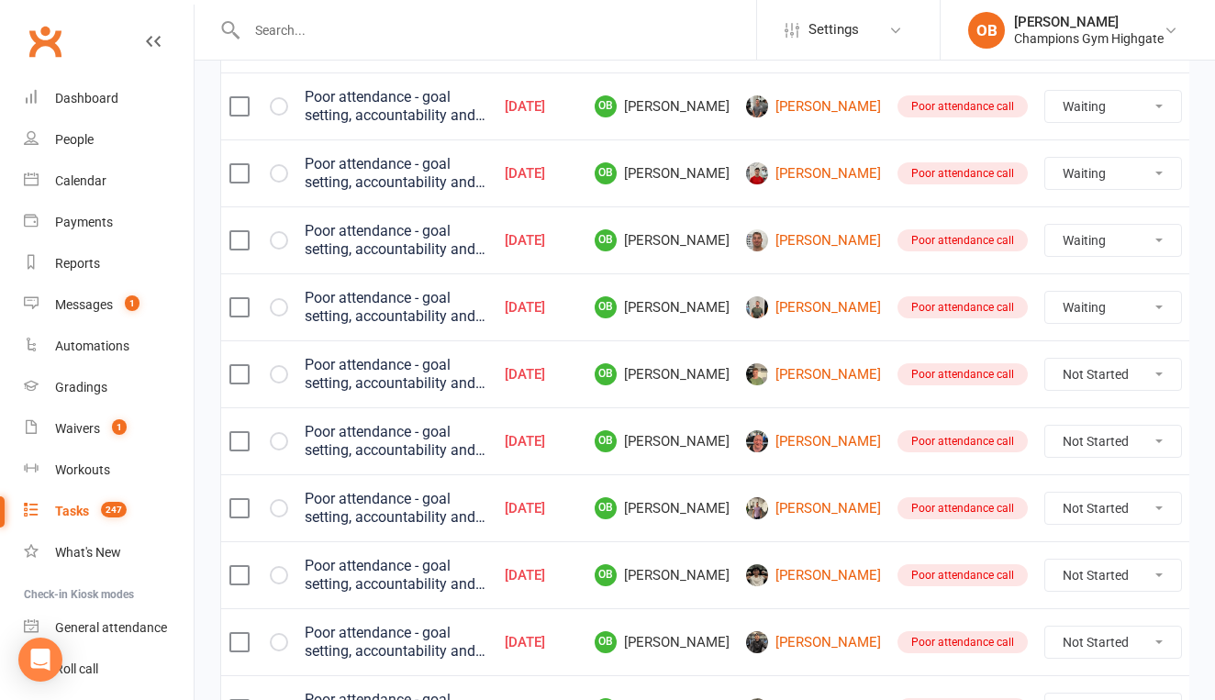
select select "waiting"
click at [800, 371] on link "[PERSON_NAME]" at bounding box center [813, 374] width 135 height 22
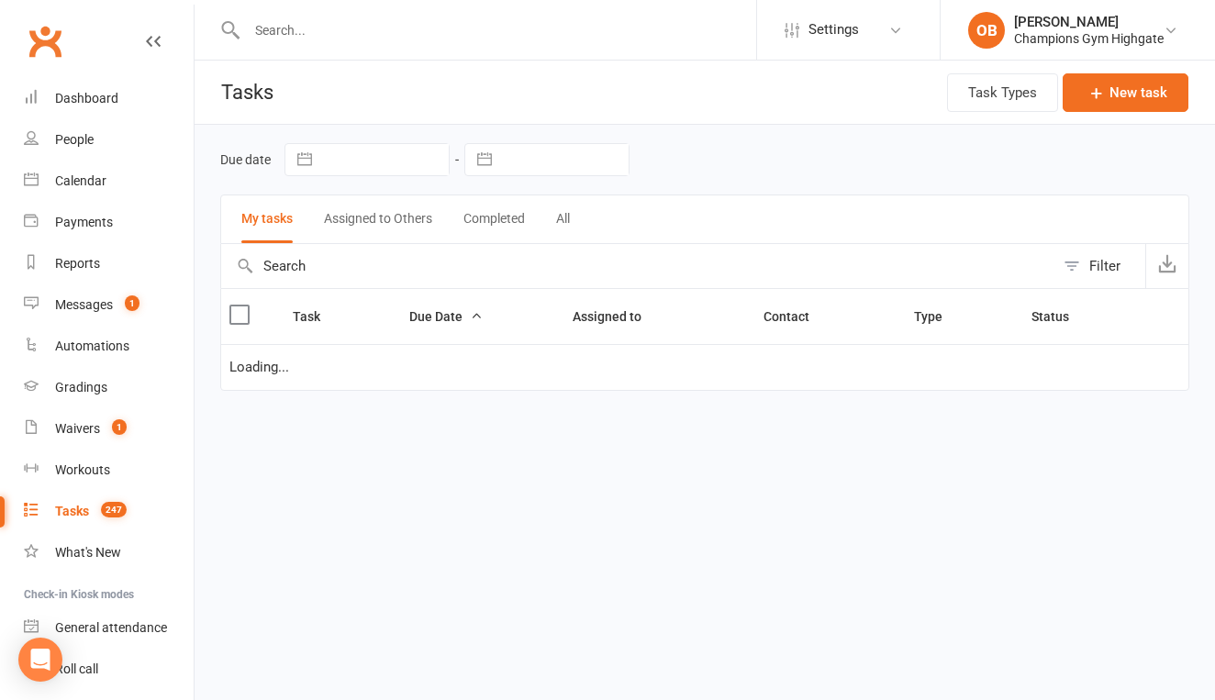
select select "waiting"
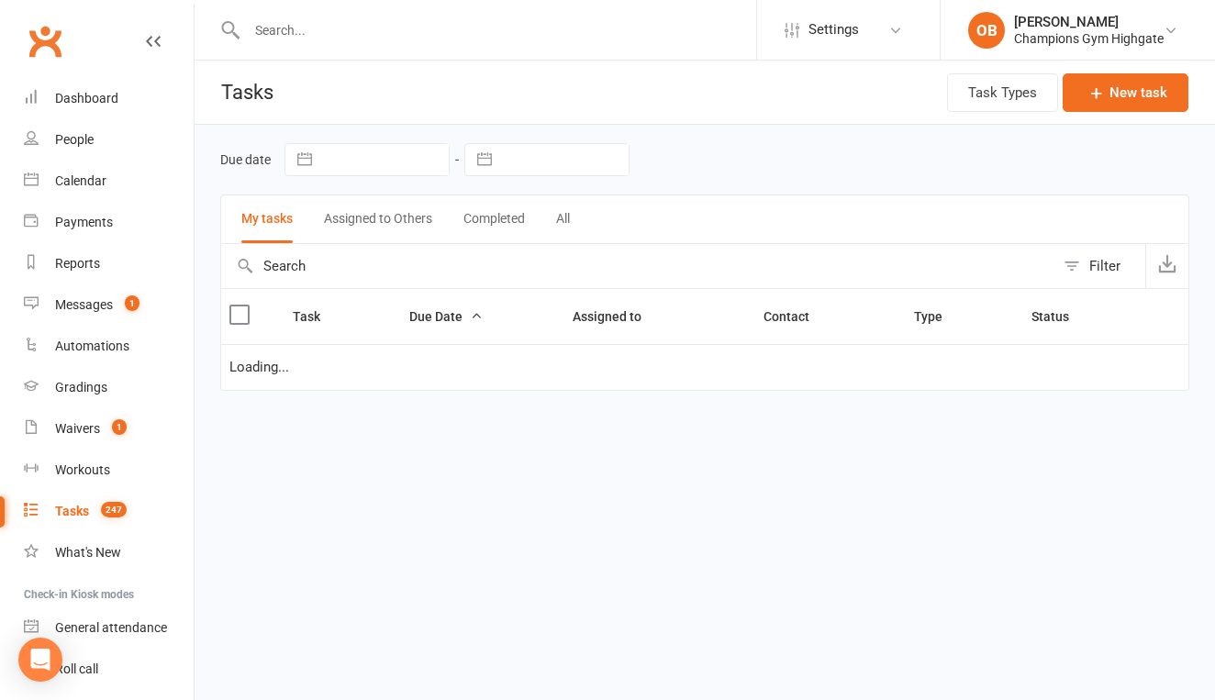
select select "waiting"
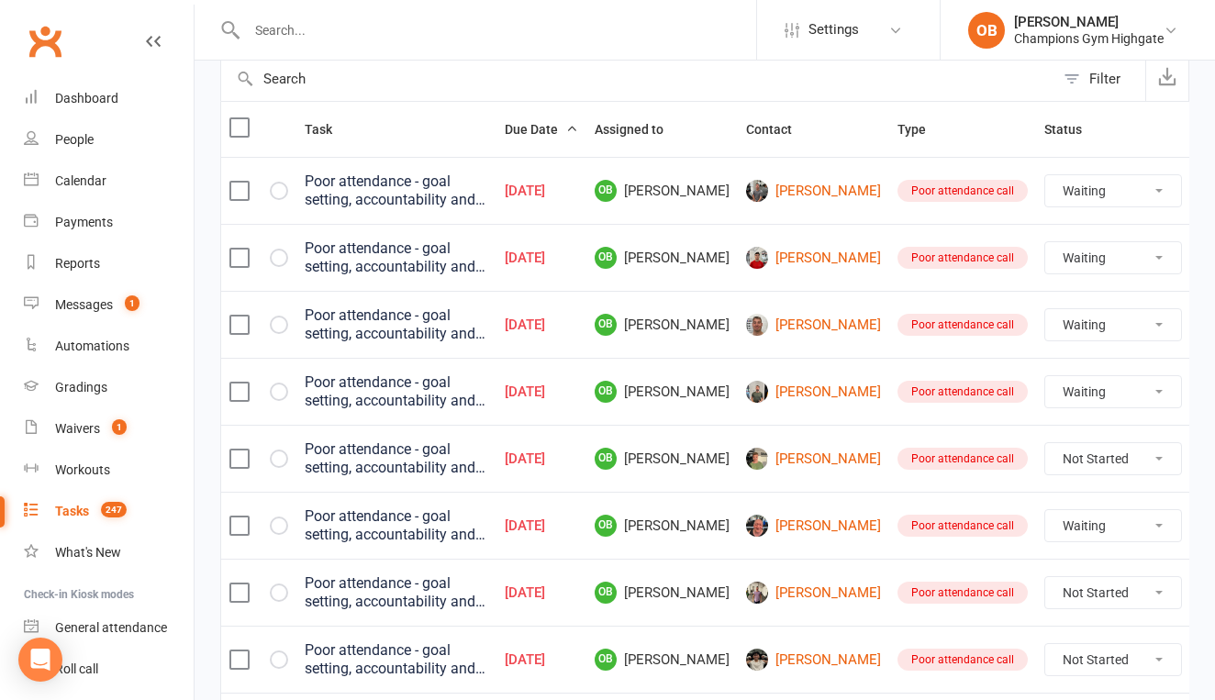
scroll to position [212, 0]
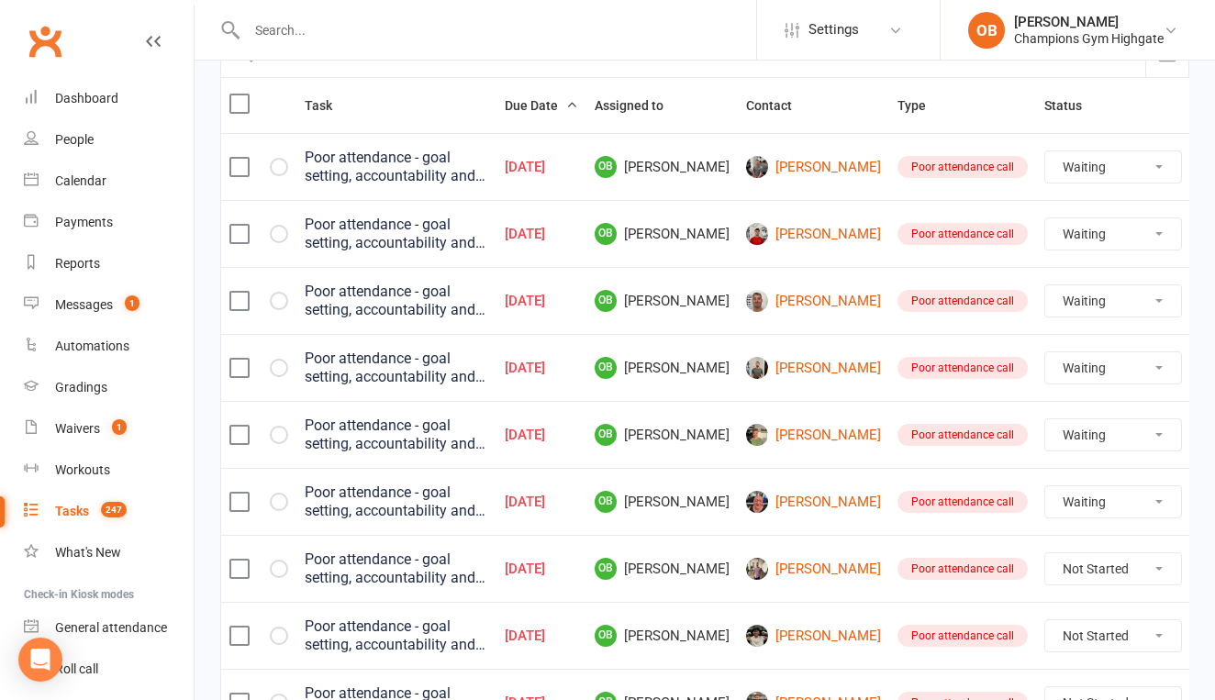
select select "unstarted"
select select "waiting"
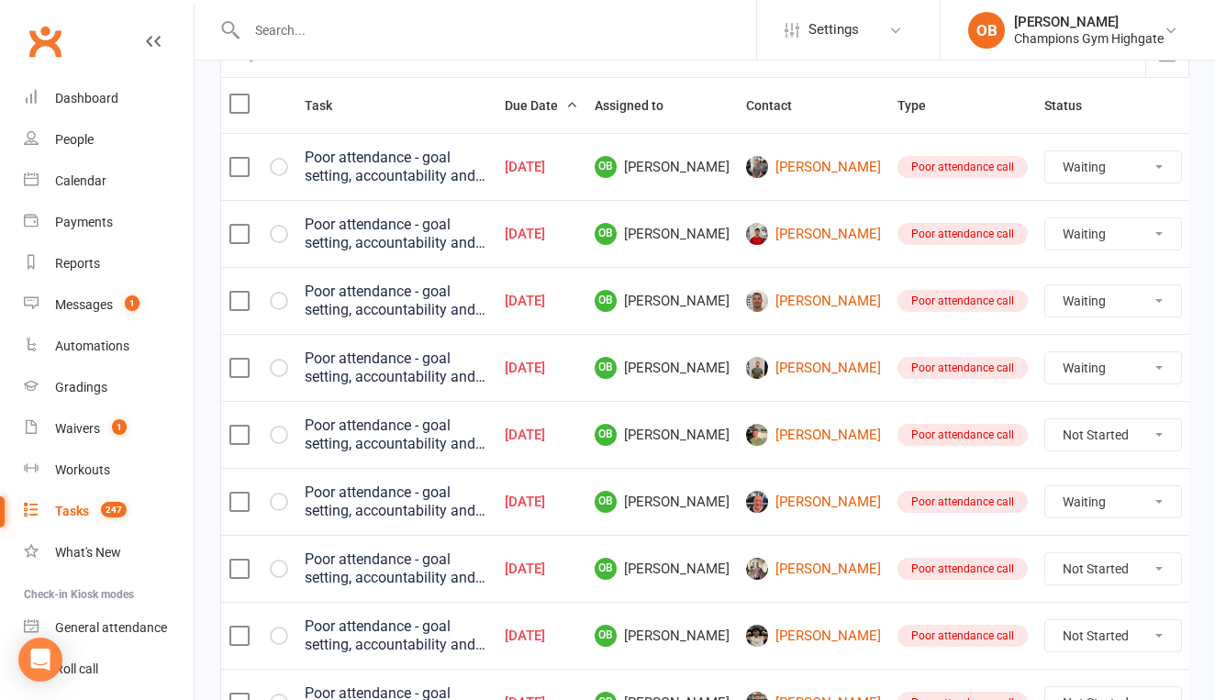
select select "waiting"
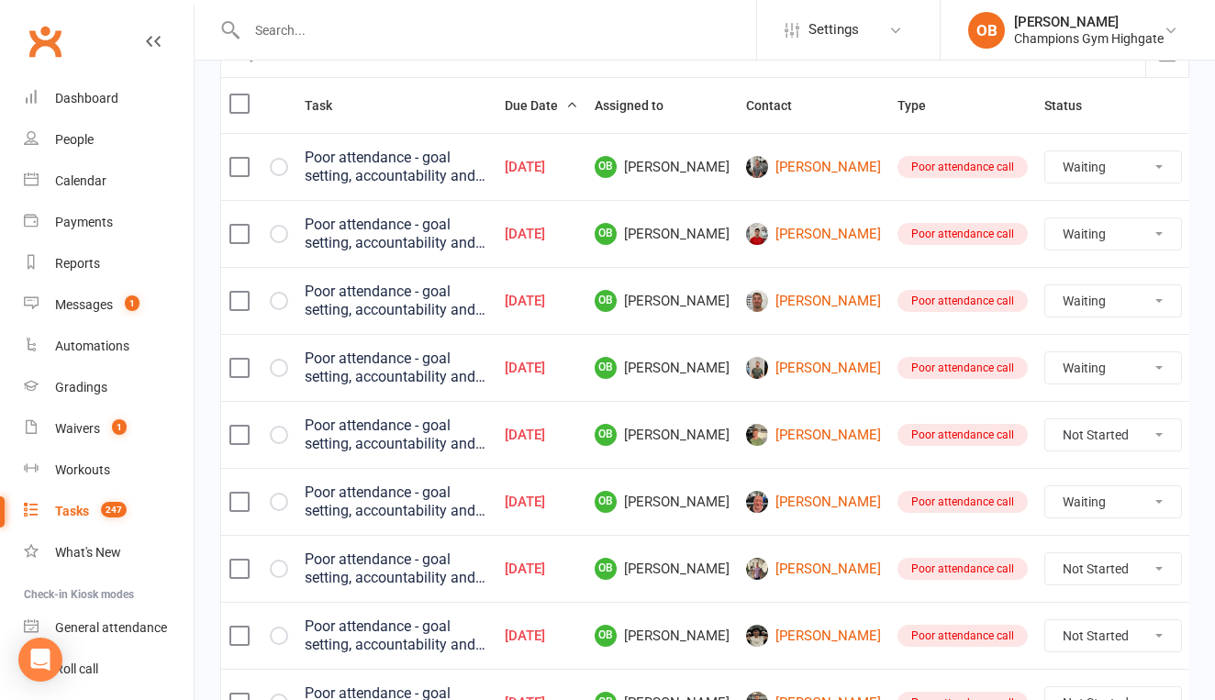
select select "waiting"
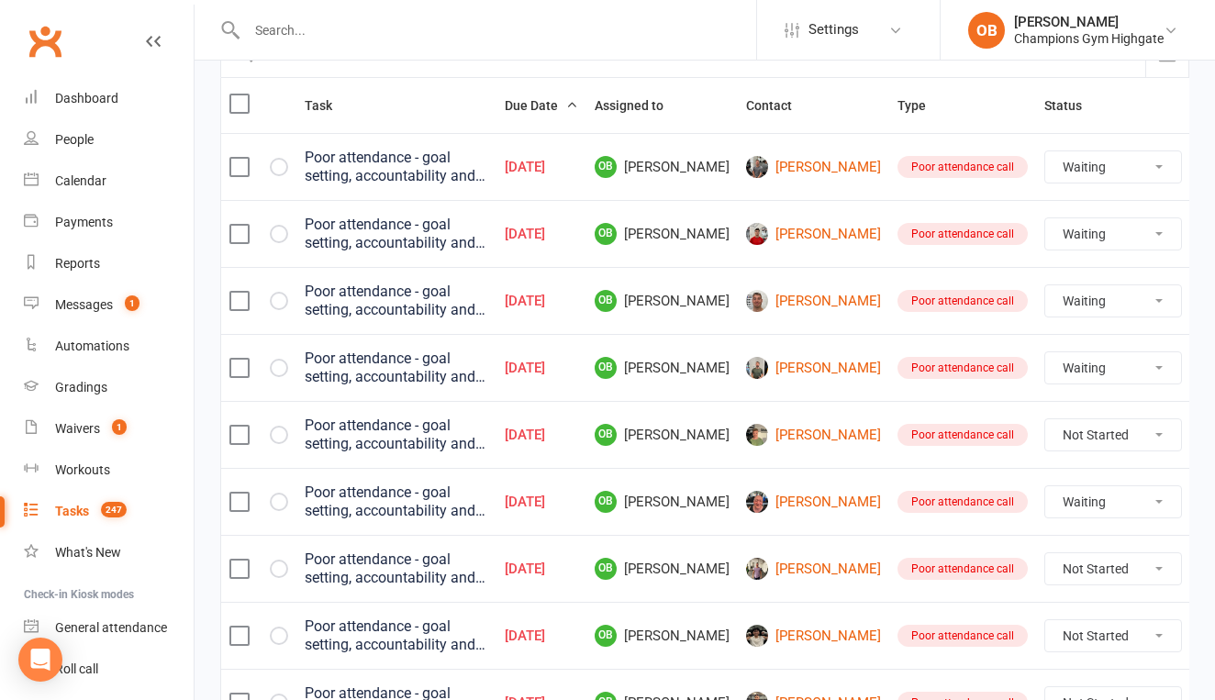
select select "waiting"
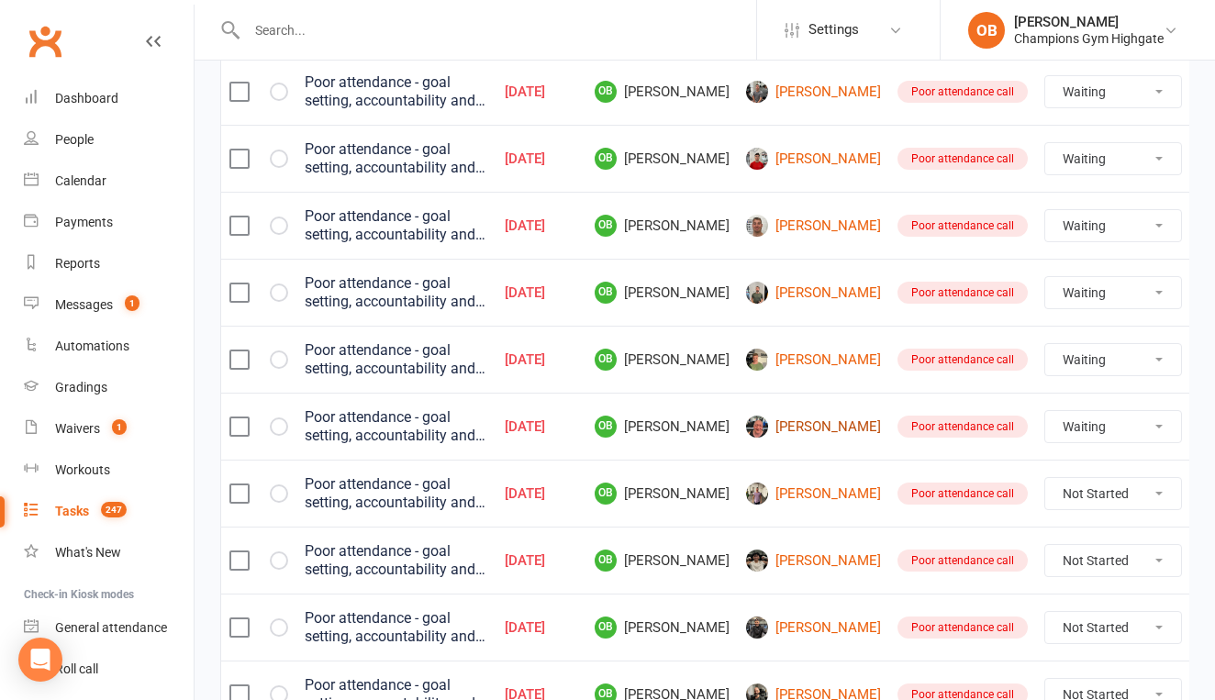
scroll to position [297, 0]
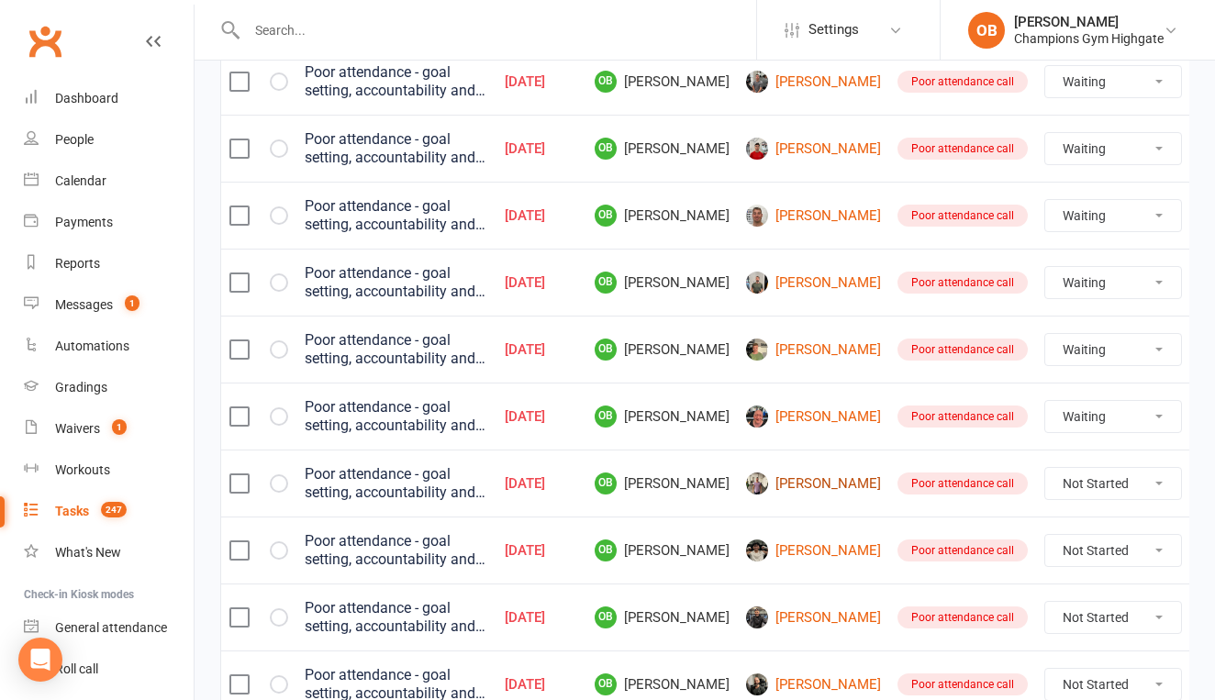
click at [797, 492] on link "[PERSON_NAME]" at bounding box center [813, 484] width 135 height 22
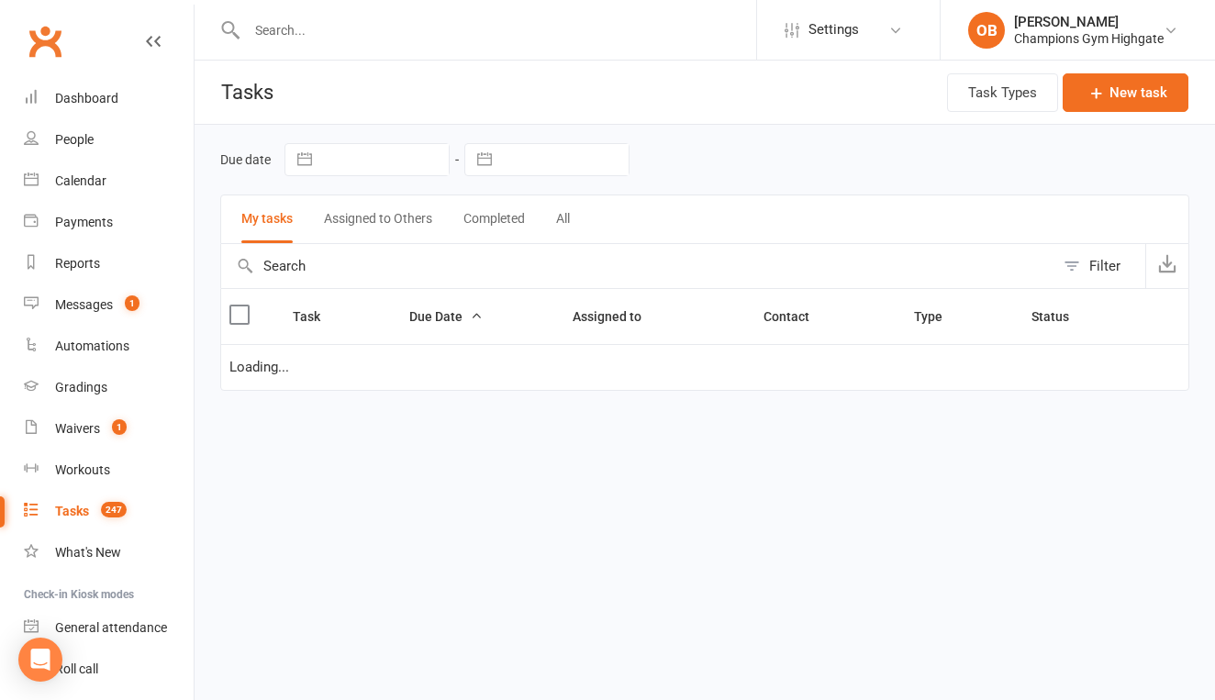
select select "waiting"
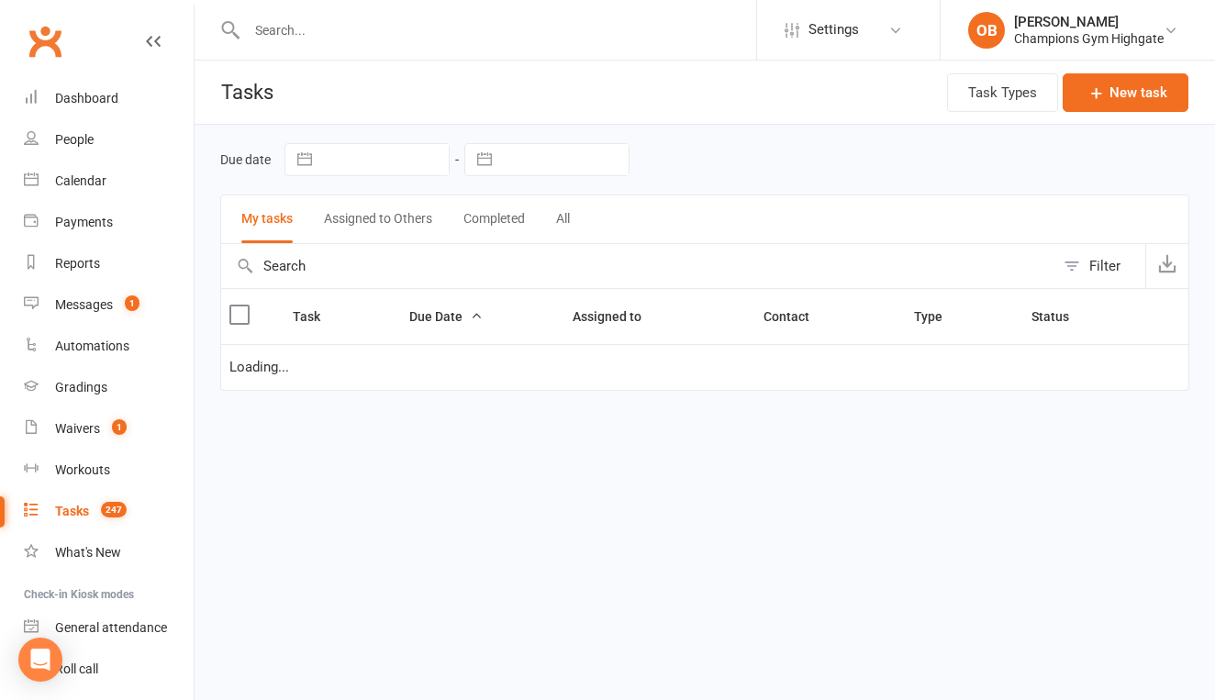
select select "waiting"
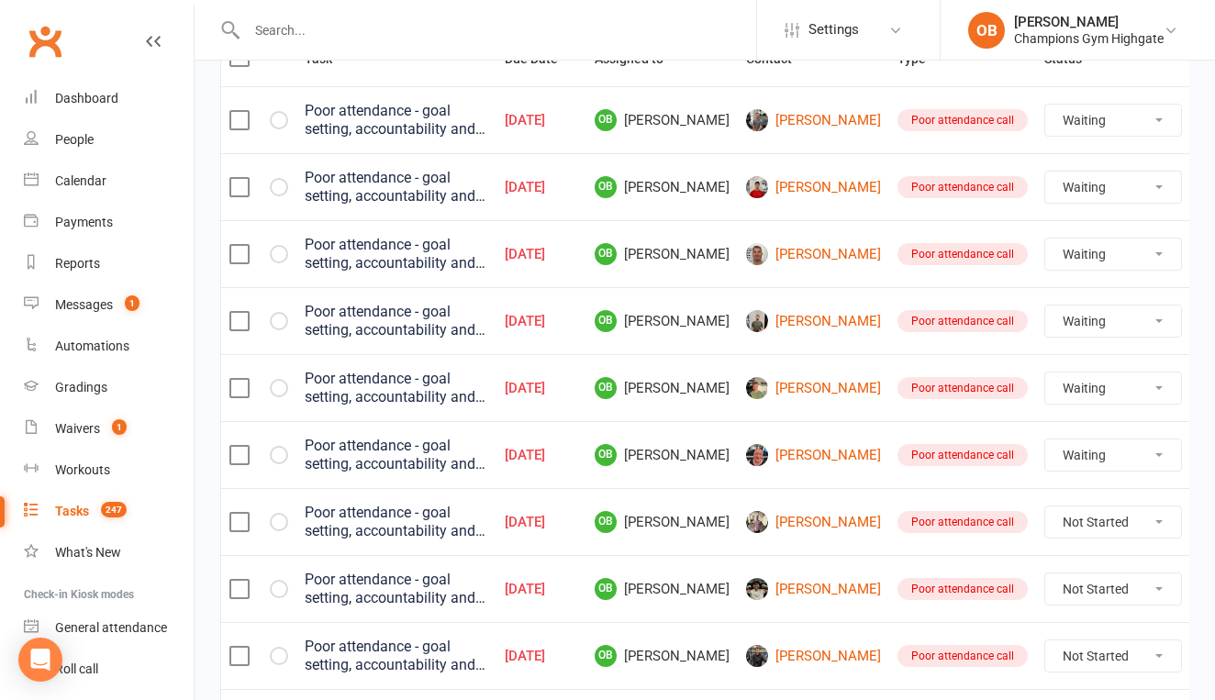
scroll to position [276, 0]
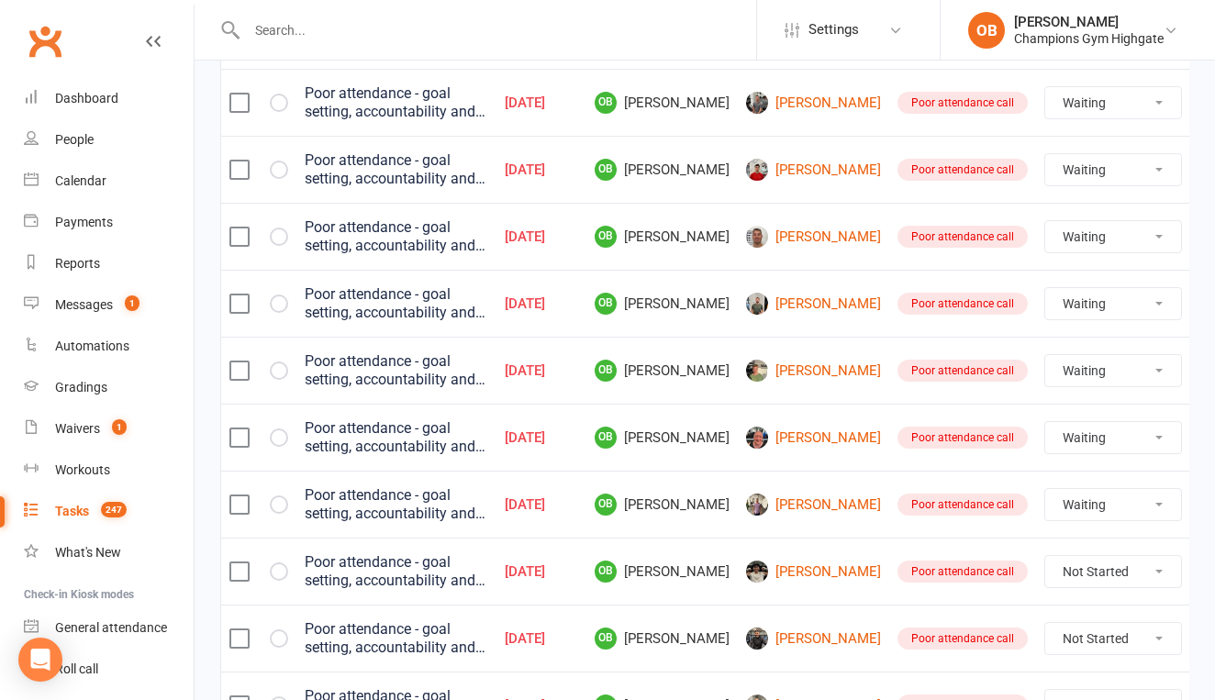
select select "unstarted"
select select "waiting"
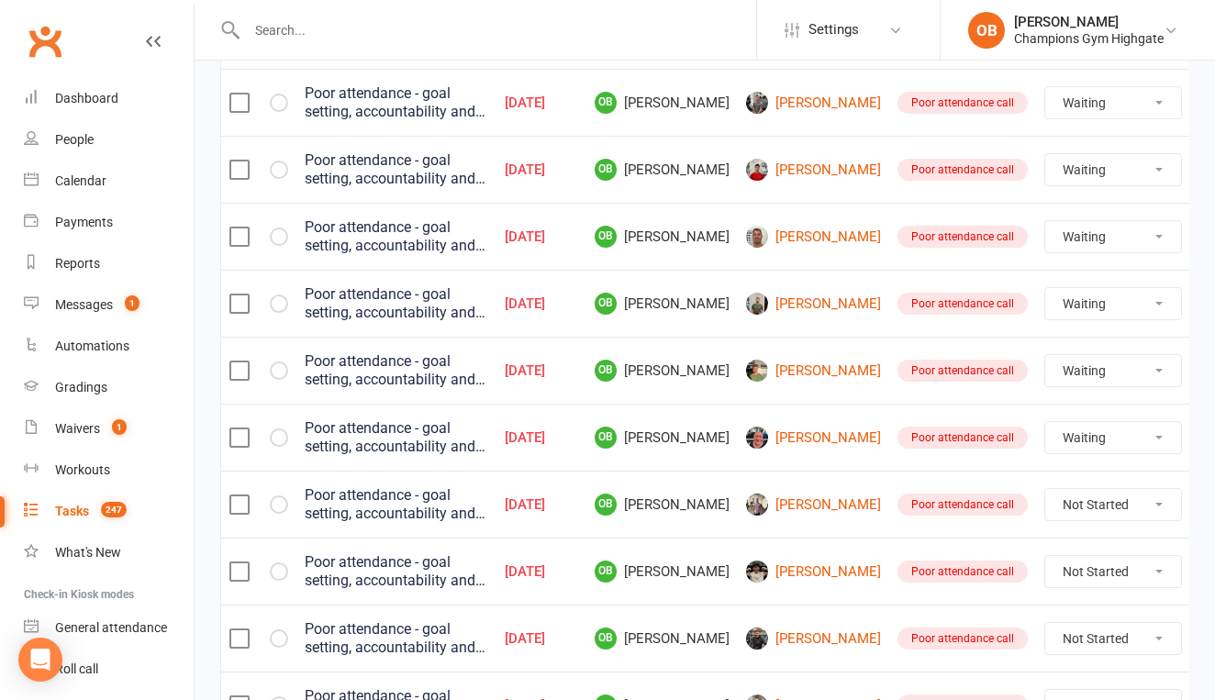
select select "waiting"
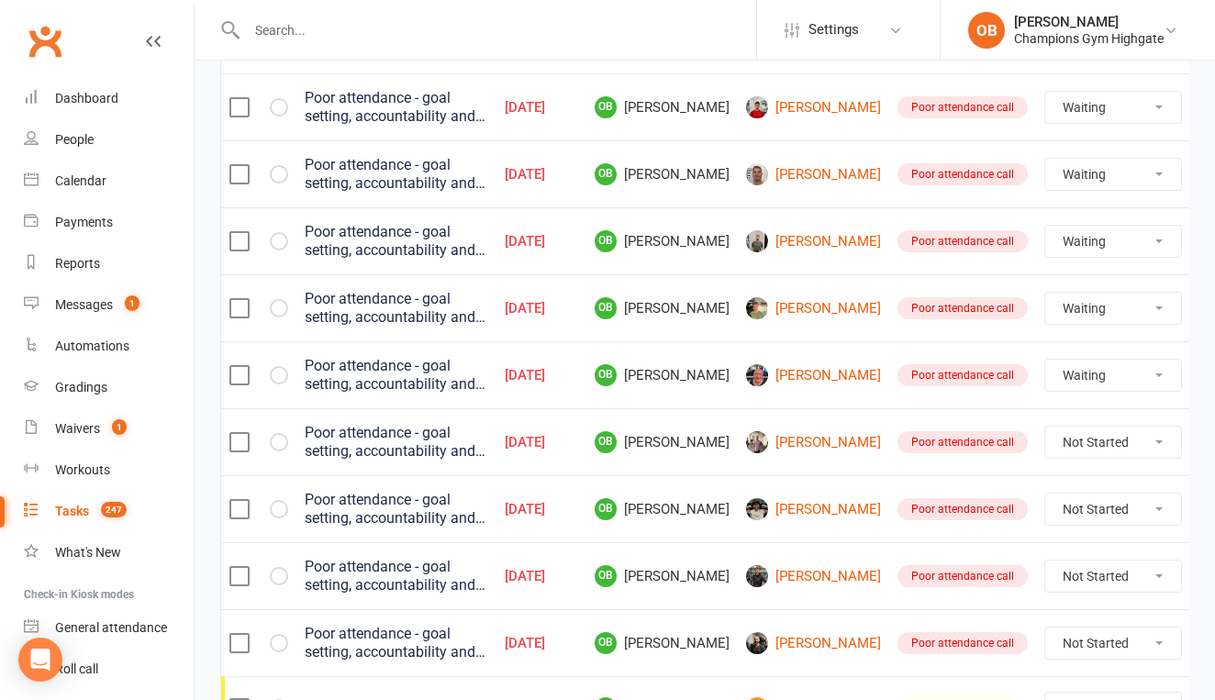
select select "waiting"
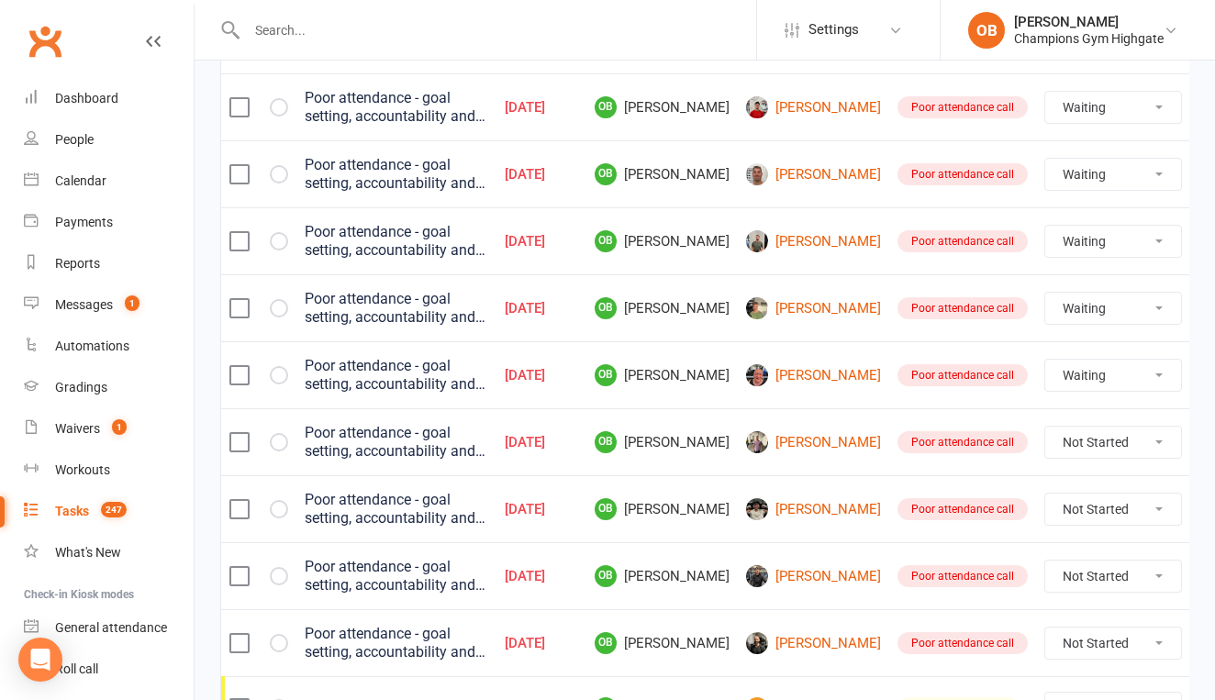
select select "waiting"
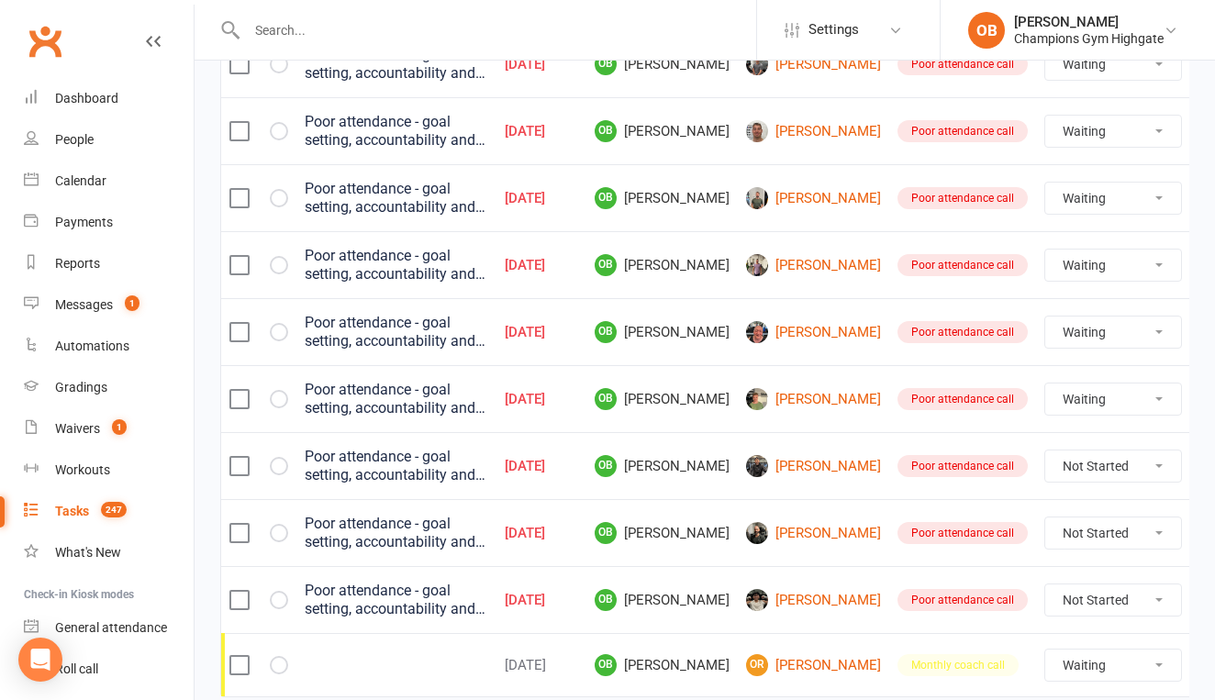
scroll to position [395, 0]
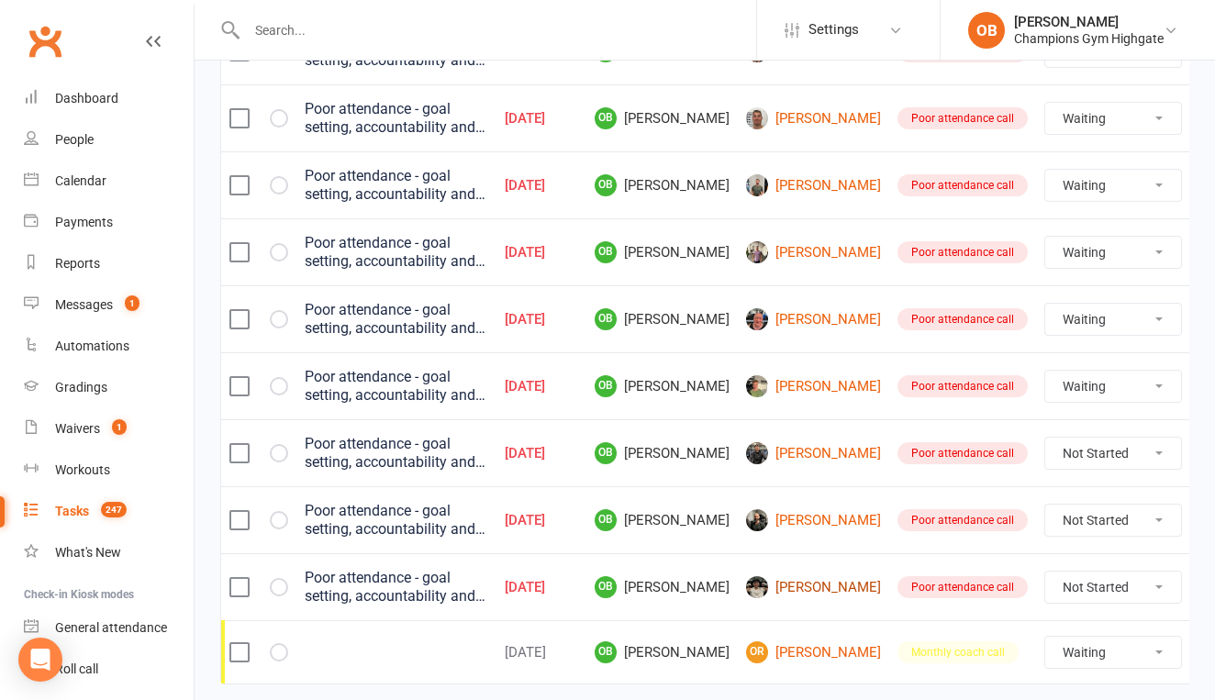
click at [793, 586] on link "[PERSON_NAME]" at bounding box center [813, 587] width 135 height 22
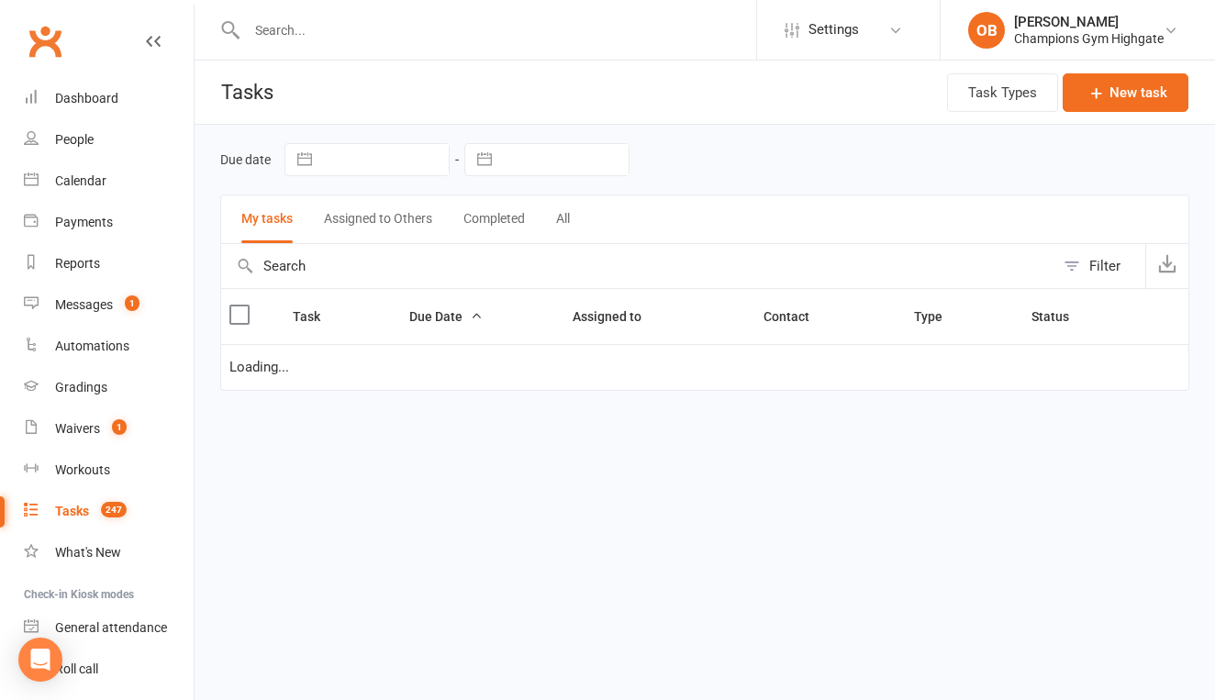
select select "waiting"
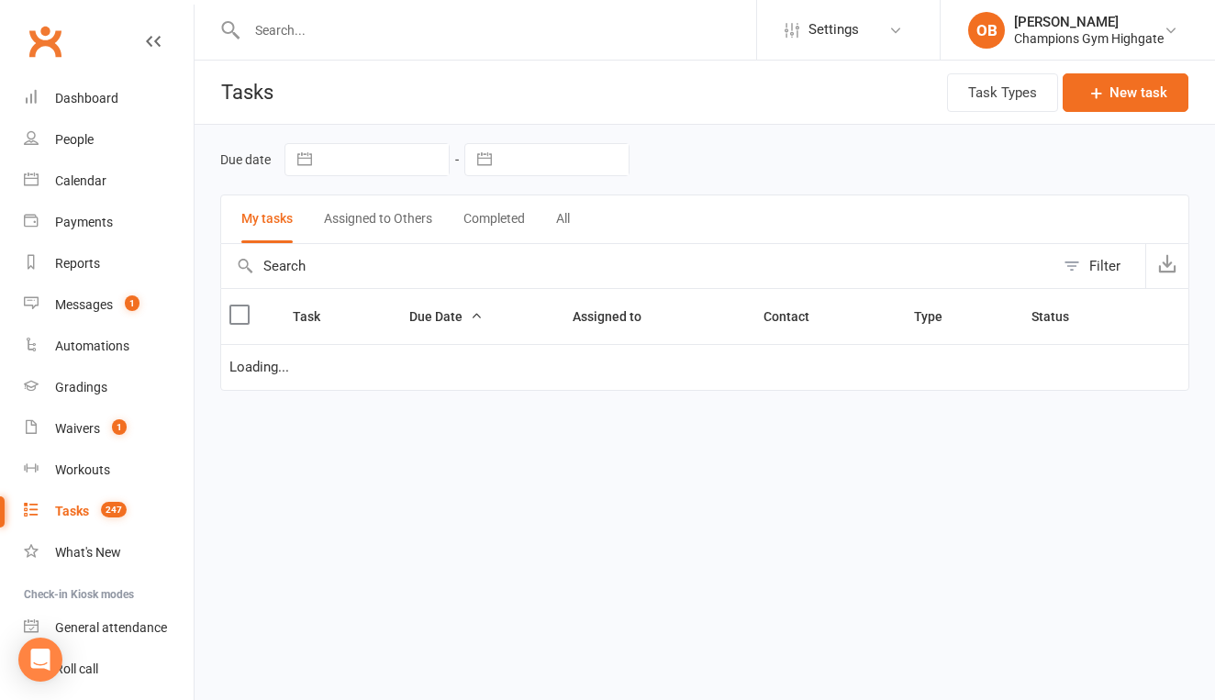
select select "waiting"
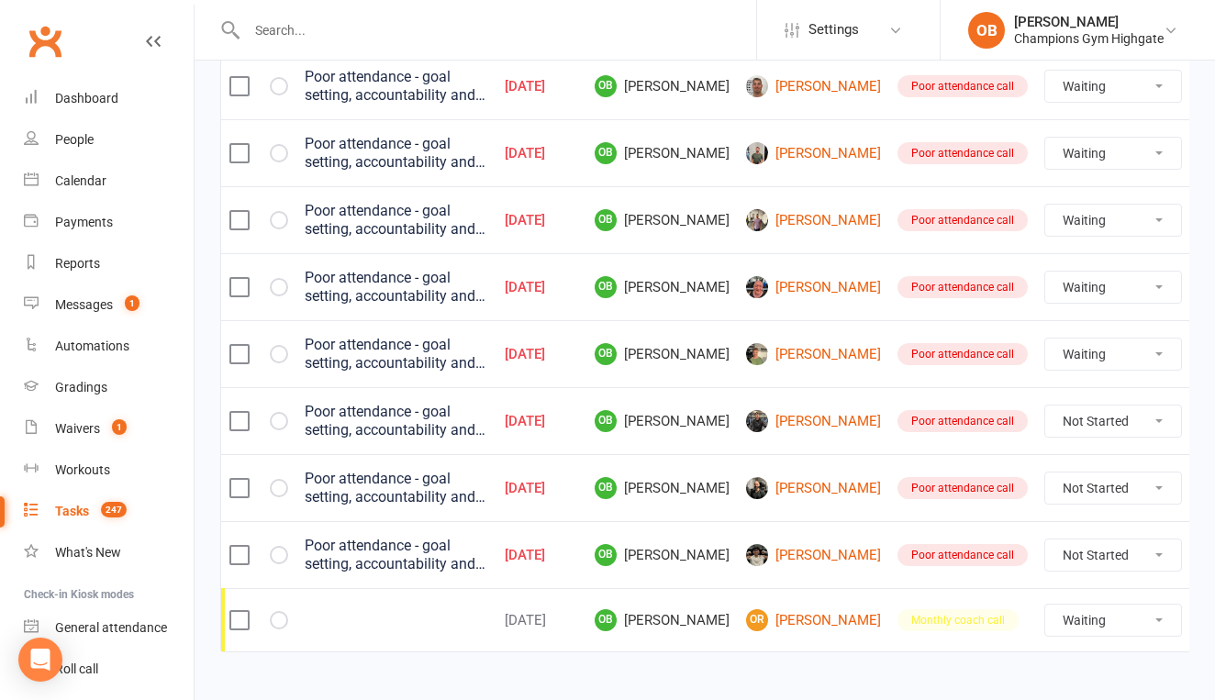
scroll to position [450, 0]
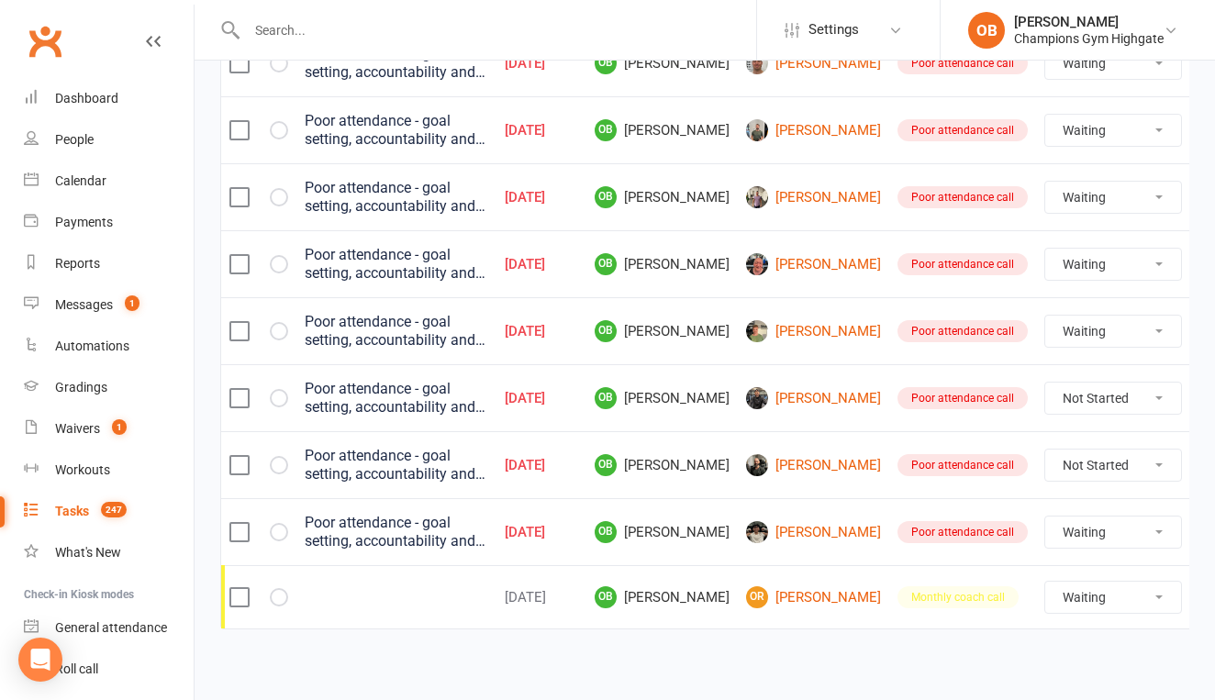
select select "unstarted"
select select "waiting"
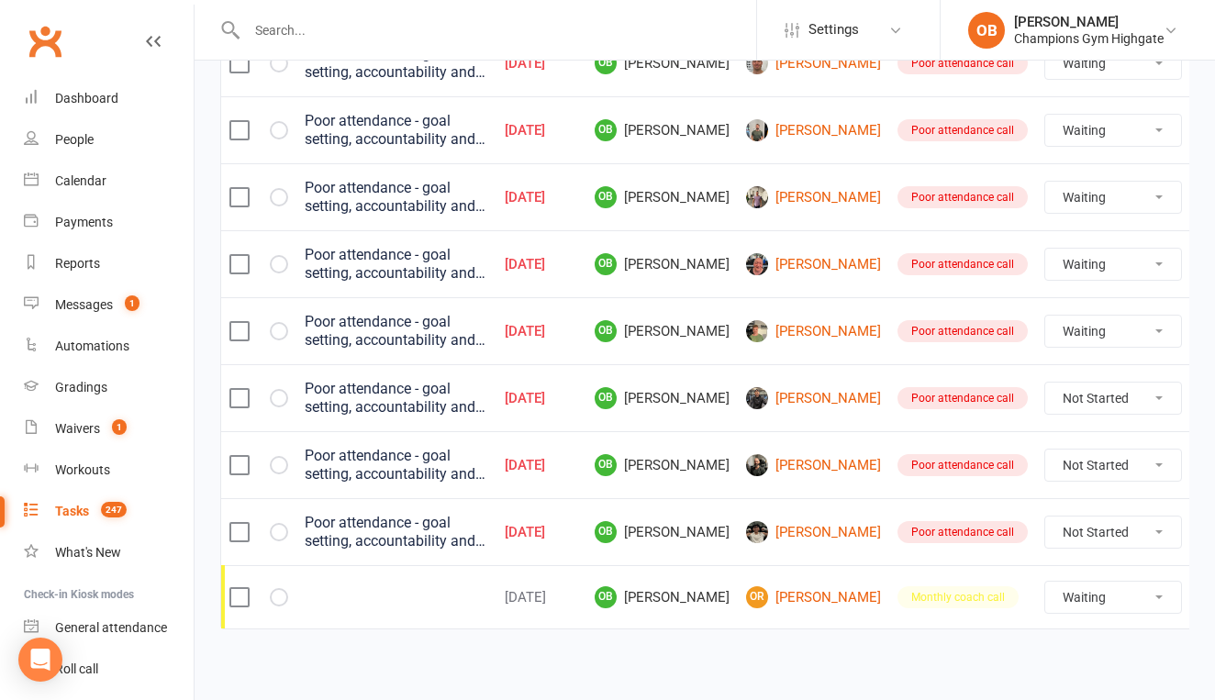
select select "waiting"
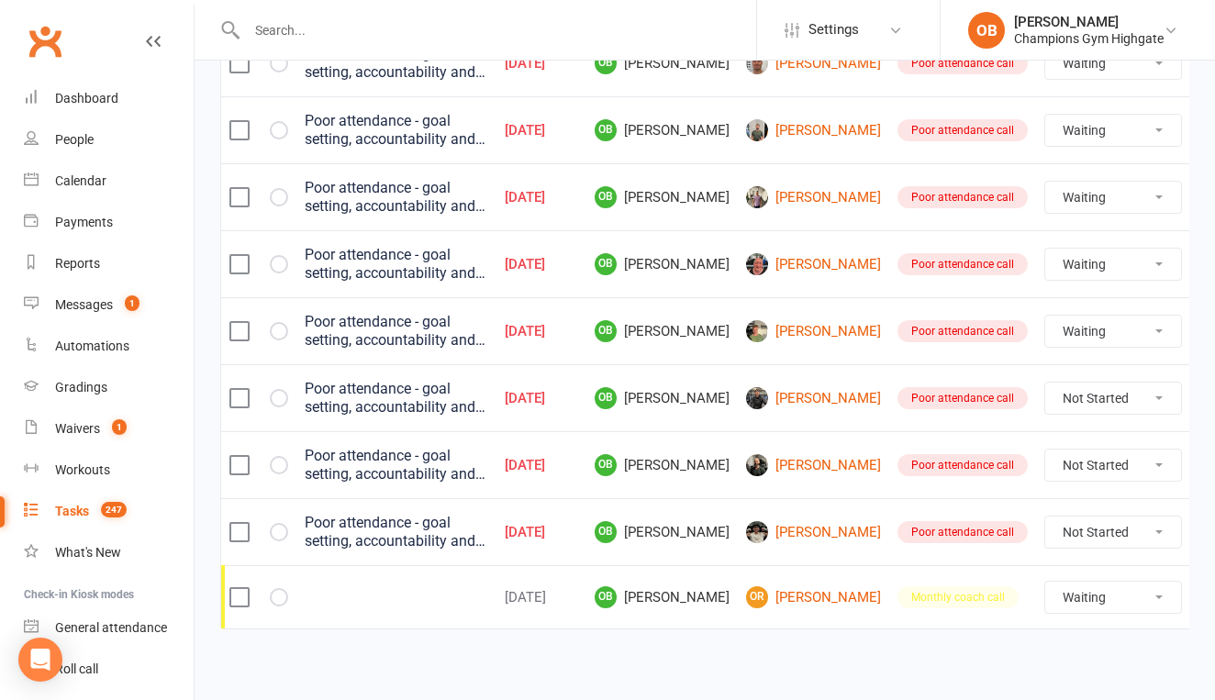
select select "waiting"
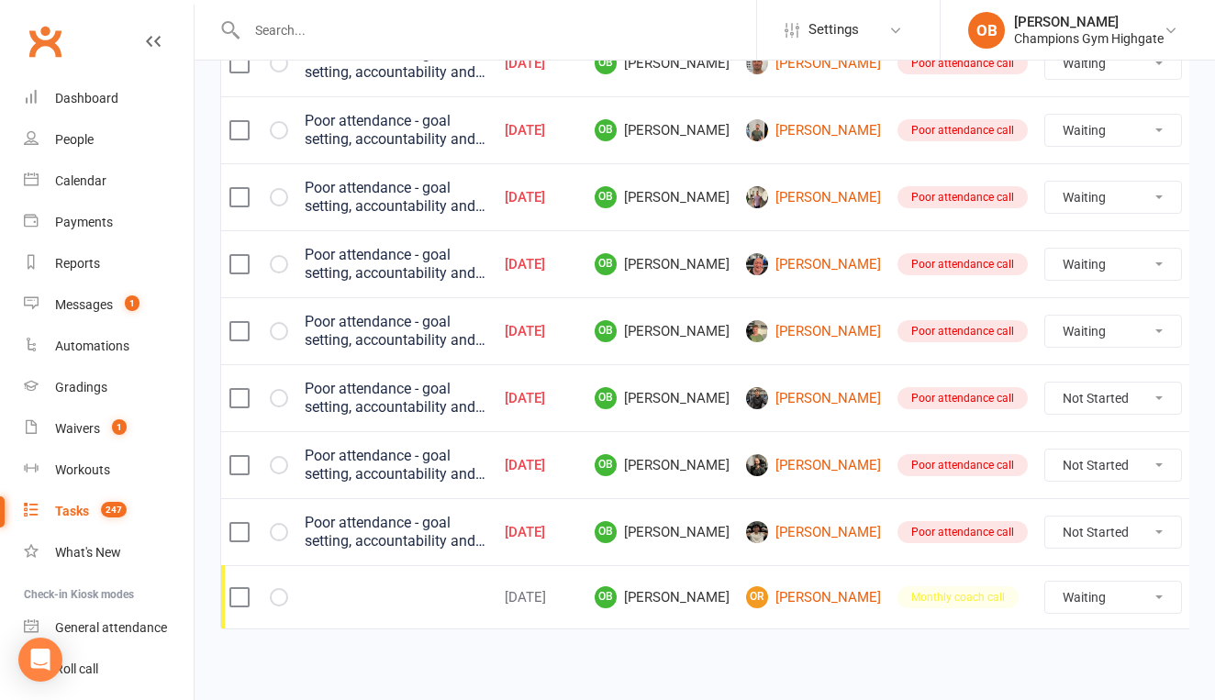
select select "waiting"
click at [777, 458] on link "[PERSON_NAME]" at bounding box center [813, 465] width 135 height 22
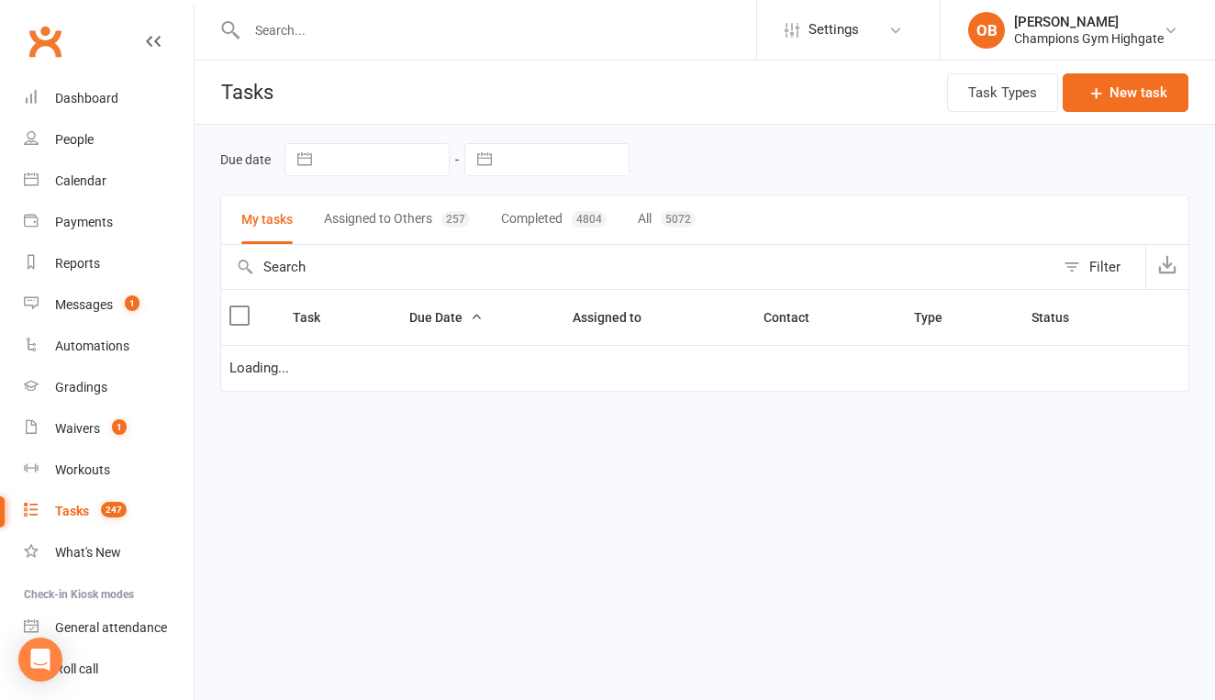
select select "waiting"
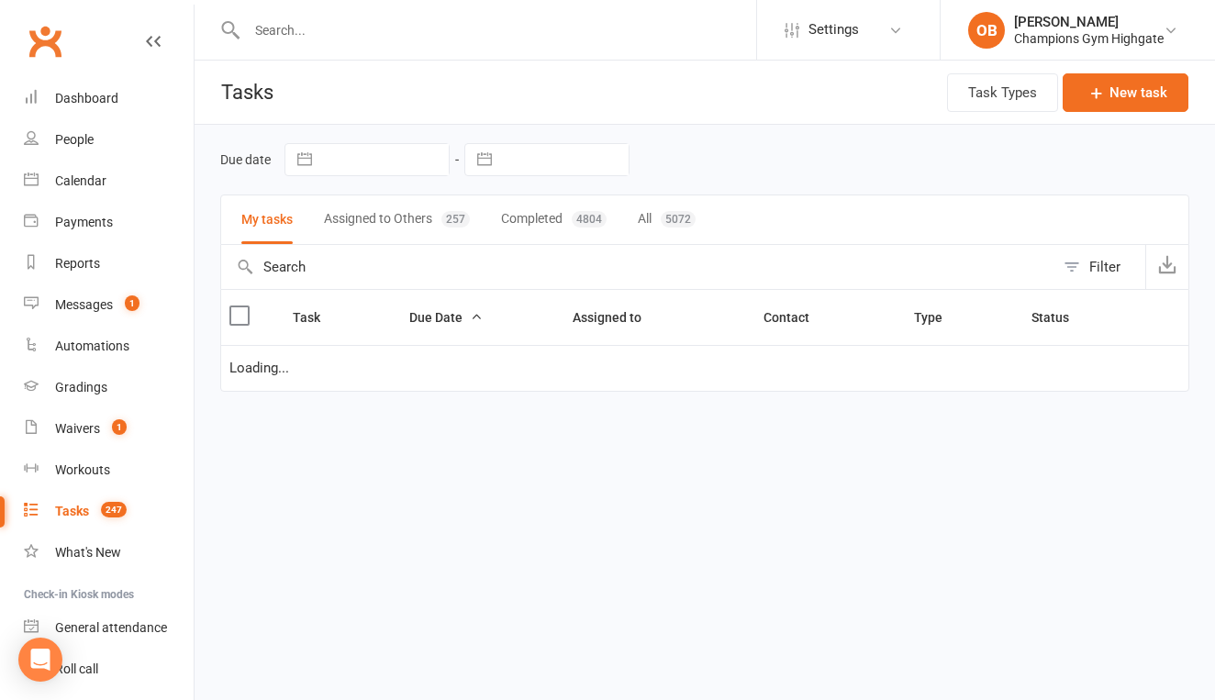
select select "waiting"
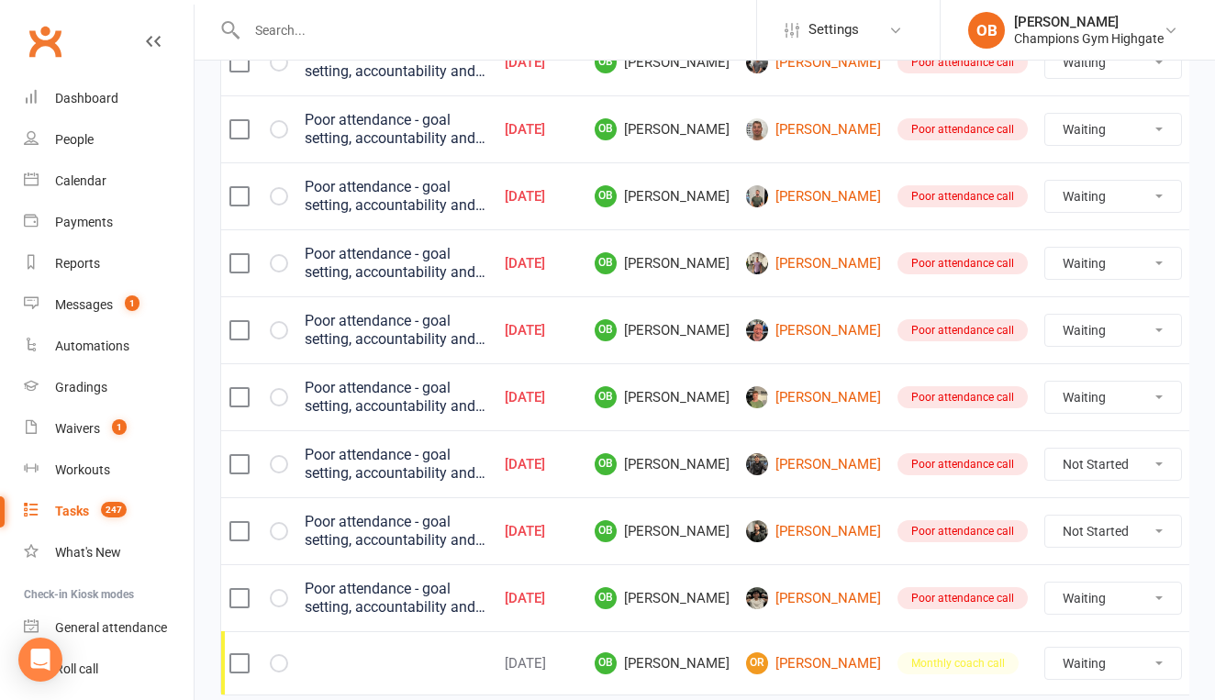
scroll to position [384, 0]
select select "unstarted"
select select "waiting"
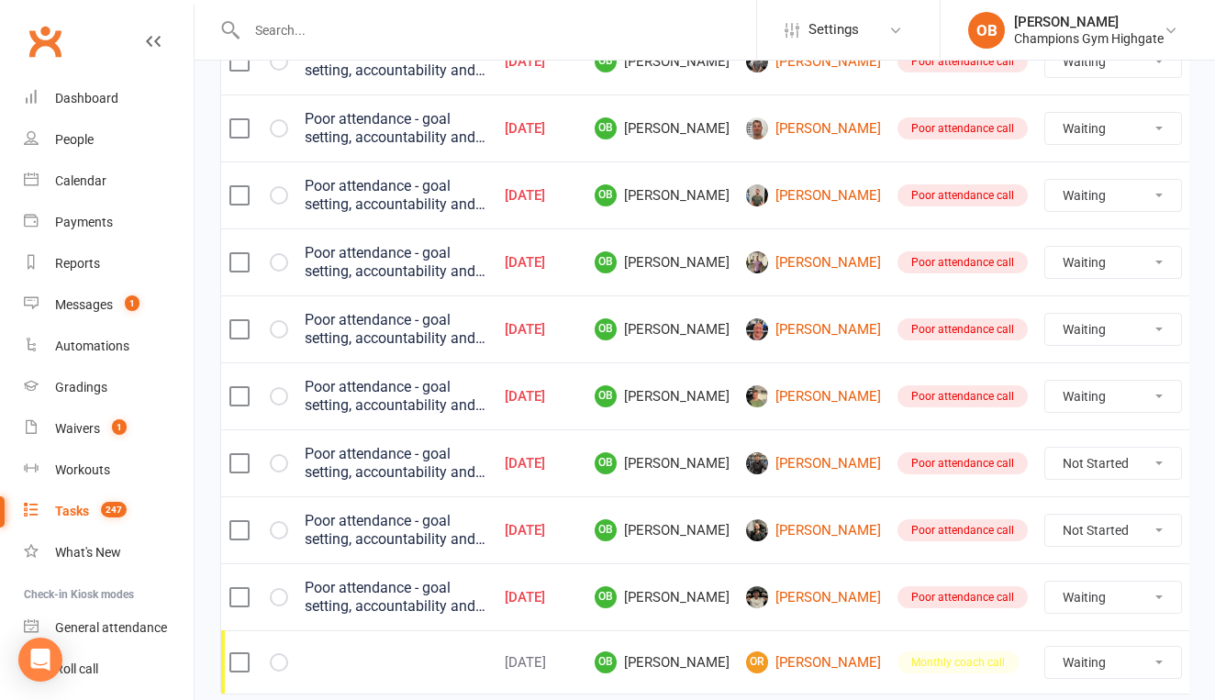
select select "waiting"
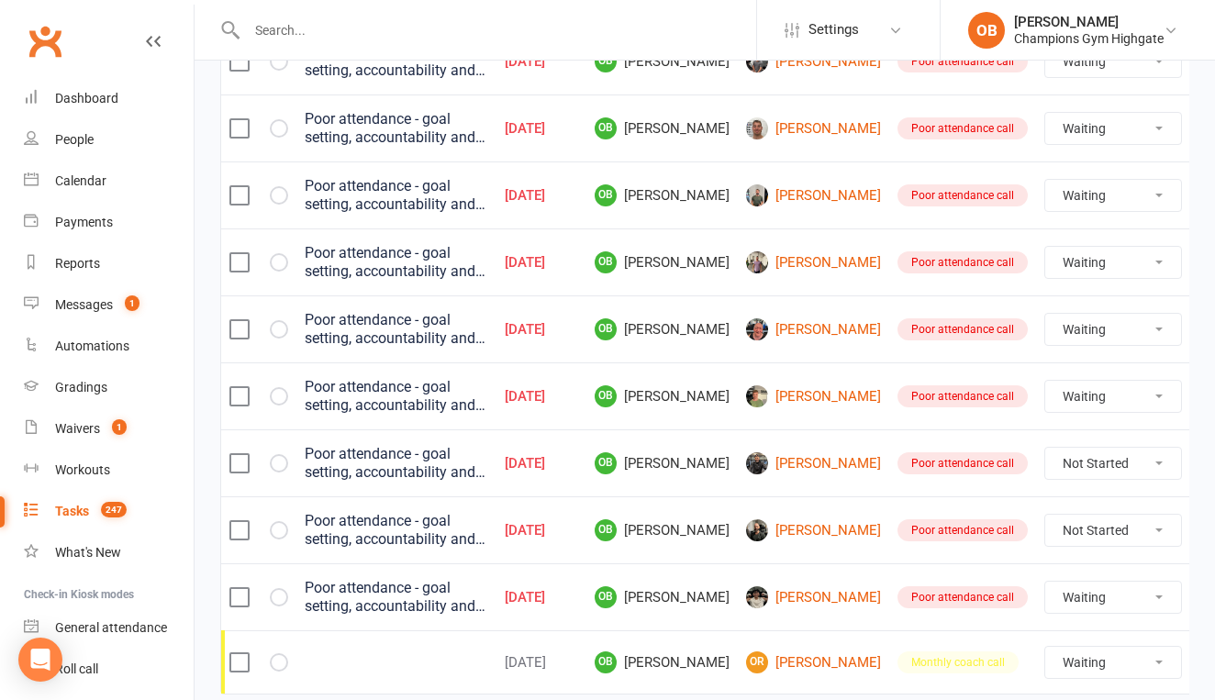
select select "waiting"
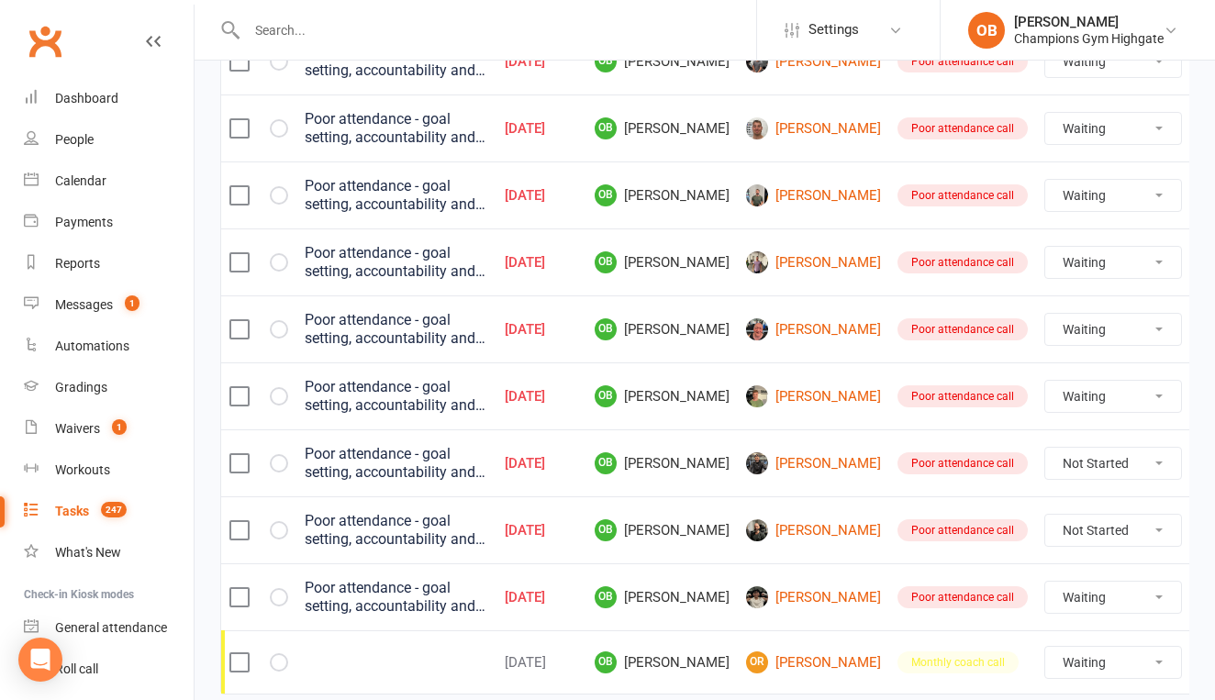
select select "waiting"
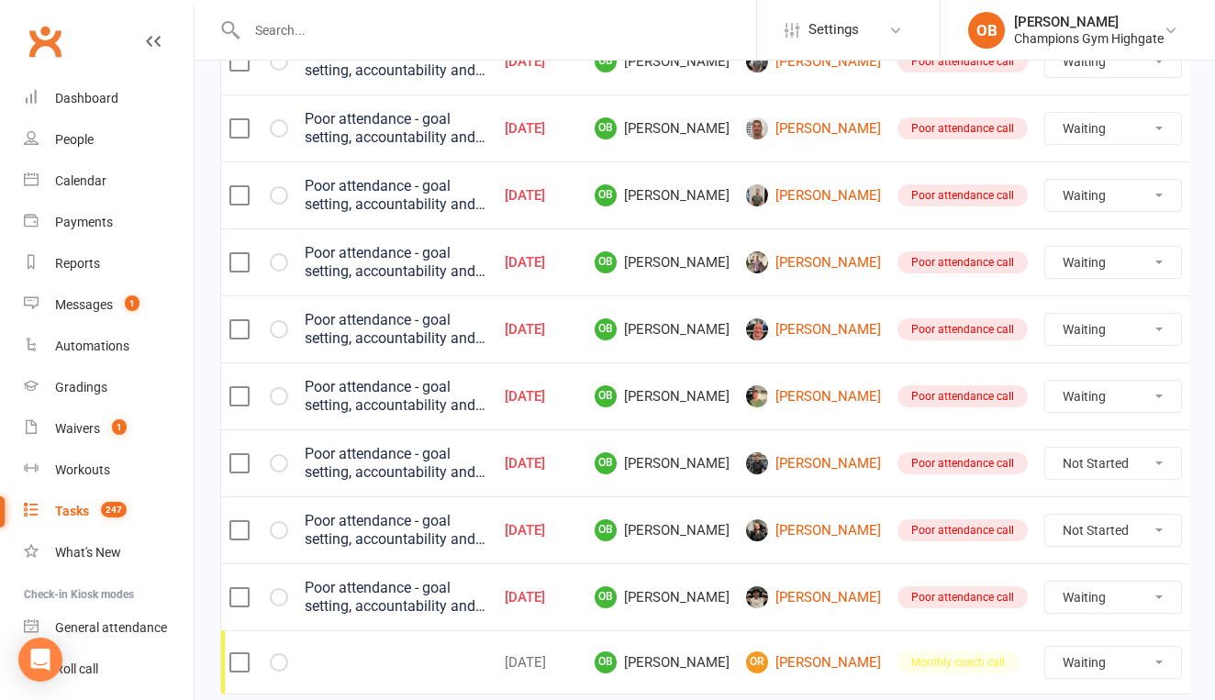
select select "waiting"
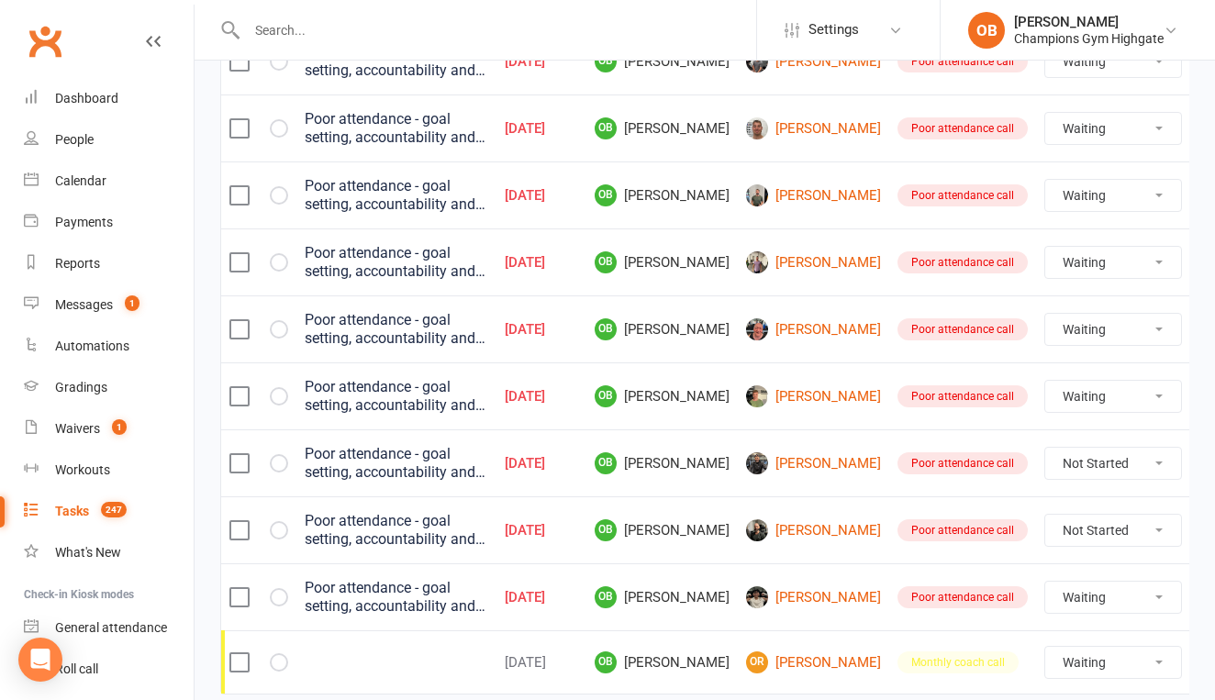
select select "waiting"
click at [777, 459] on link "[PERSON_NAME]" at bounding box center [813, 463] width 135 height 22
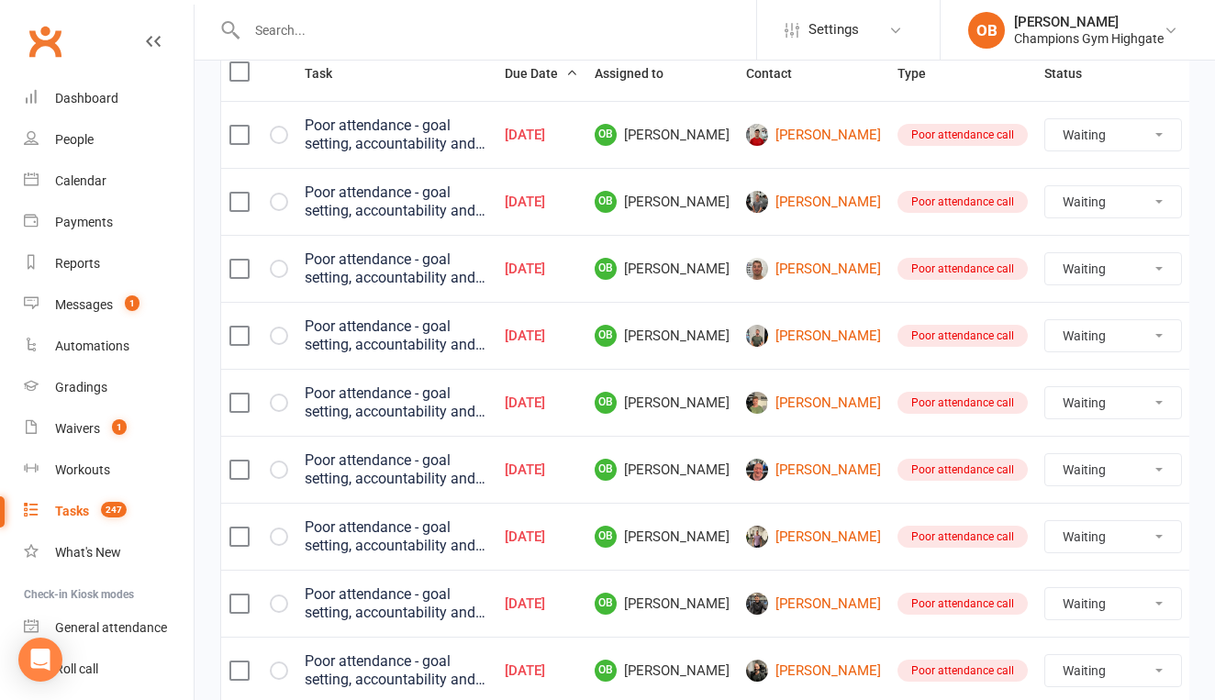
scroll to position [247, 0]
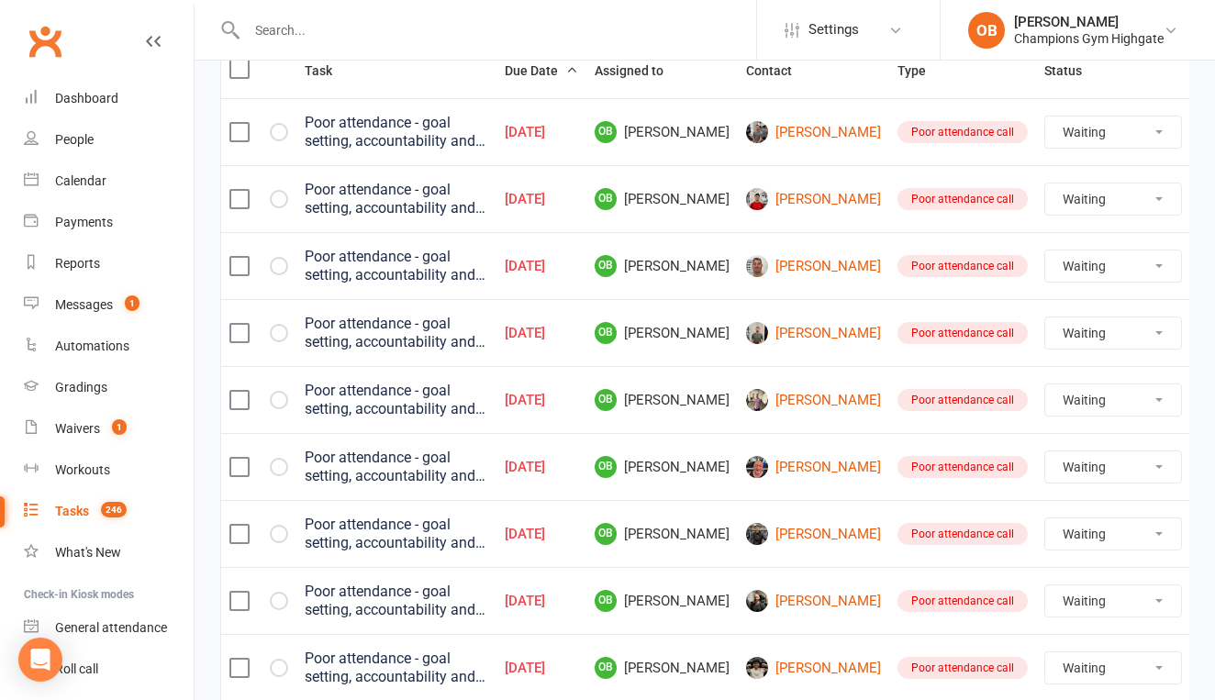
click at [1084, 516] on td "Not Started In Progress Waiting Complete" at bounding box center [1113, 533] width 154 height 67
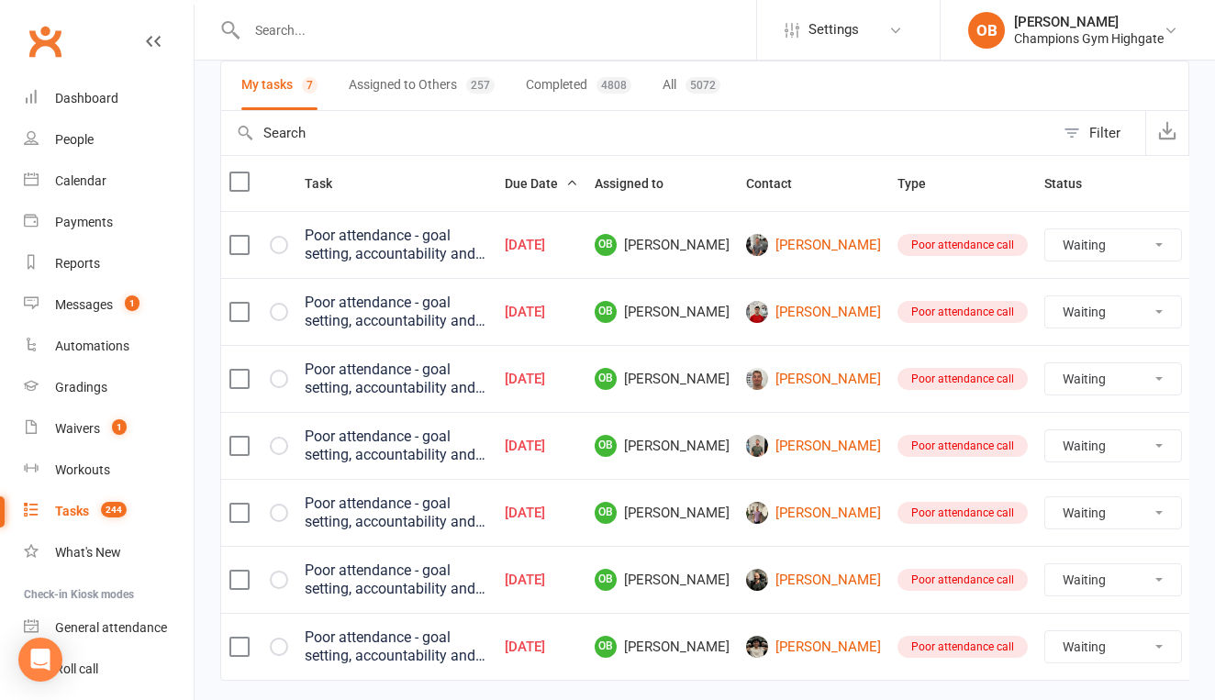
scroll to position [136, 0]
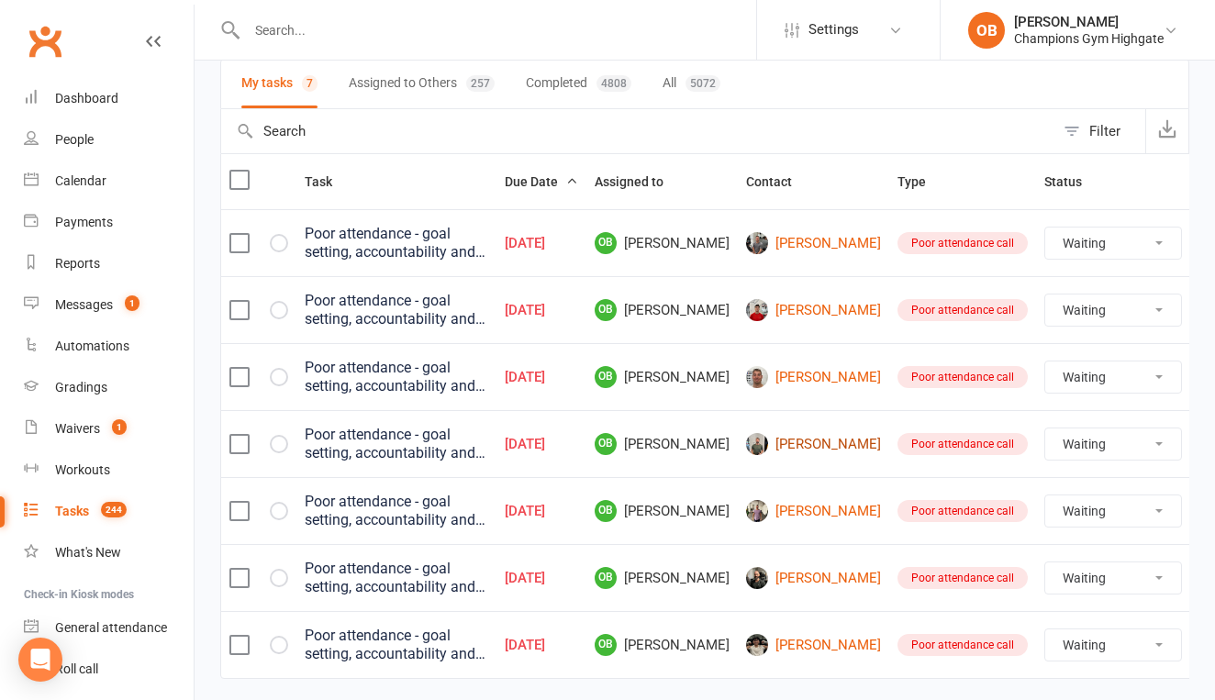
click at [777, 454] on link "[PERSON_NAME]" at bounding box center [813, 444] width 135 height 22
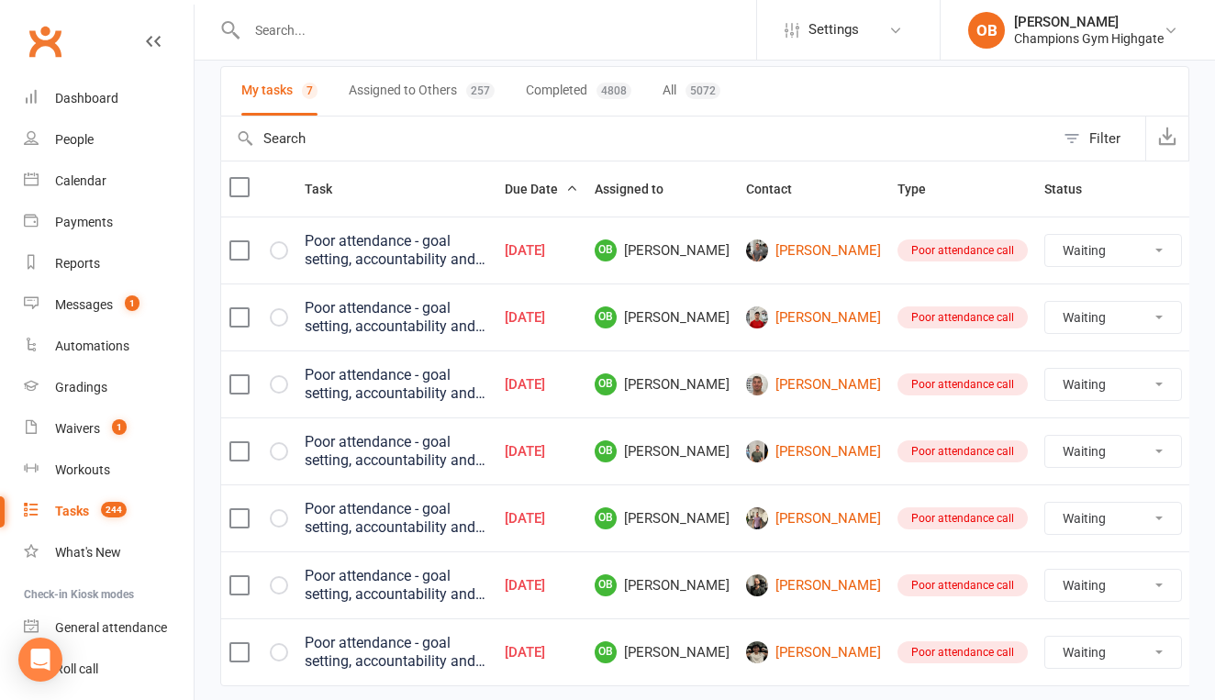
scroll to position [138, 0]
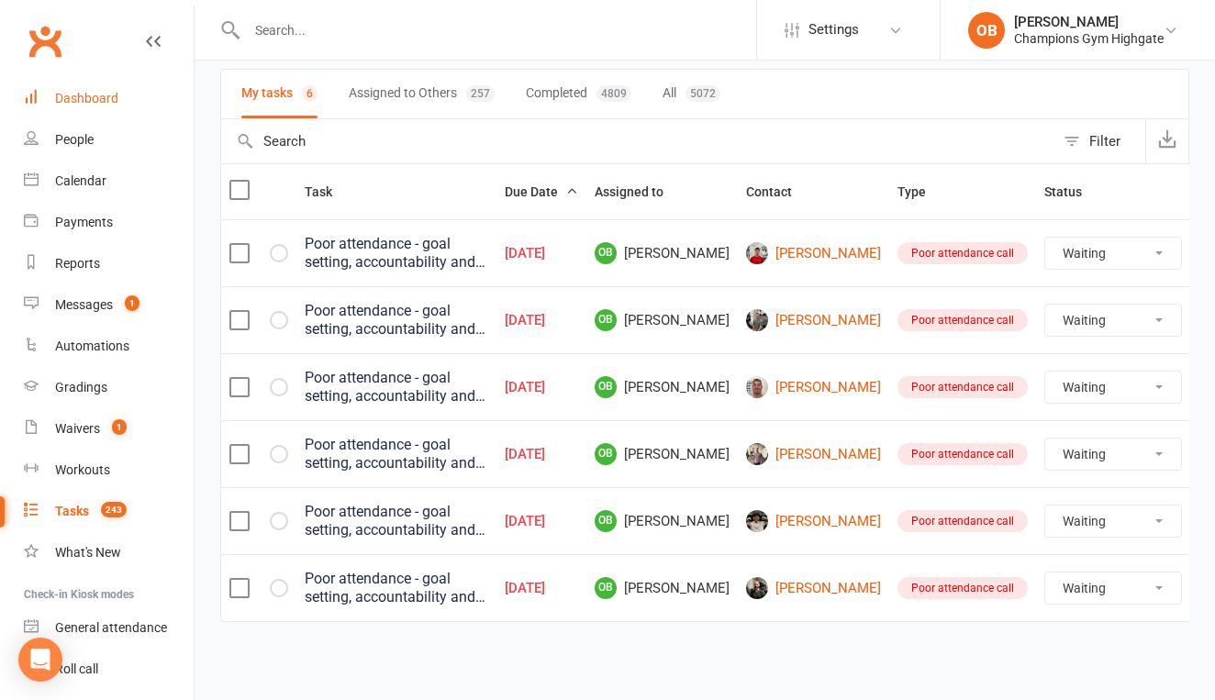
click at [79, 109] on link "Dashboard" at bounding box center [109, 98] width 170 height 41
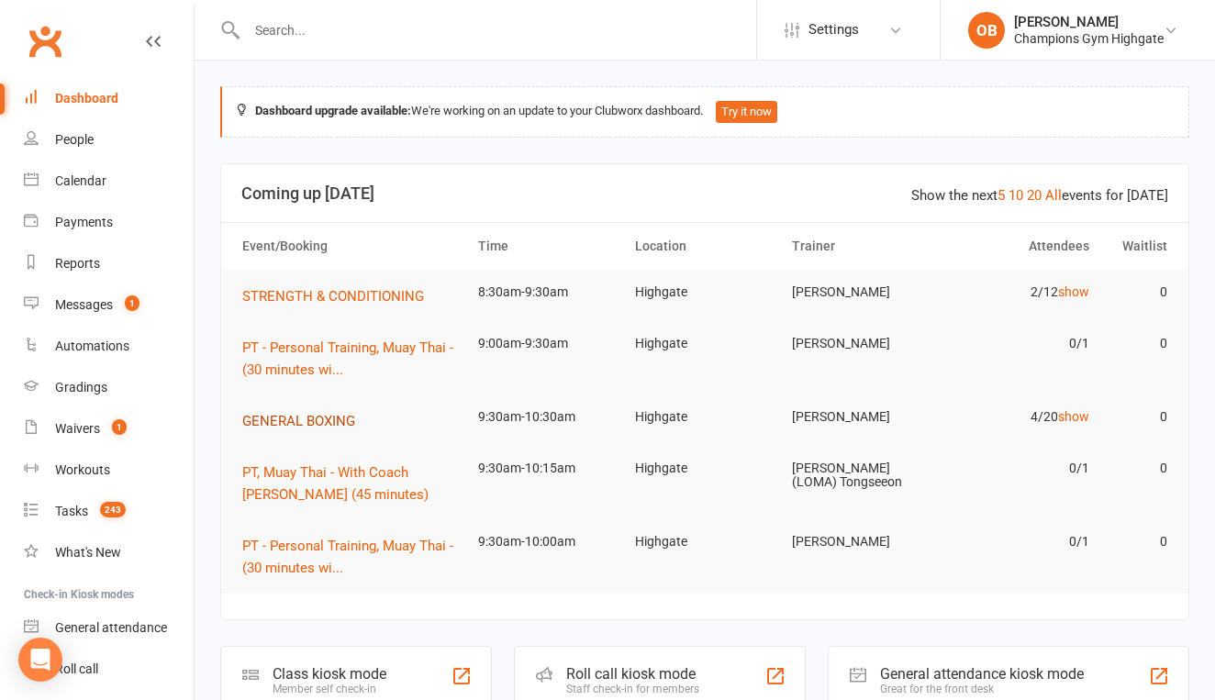
click at [304, 424] on span "GENERAL BOXING" at bounding box center [298, 421] width 113 height 17
